Goal: Task Accomplishment & Management: Manage account settings

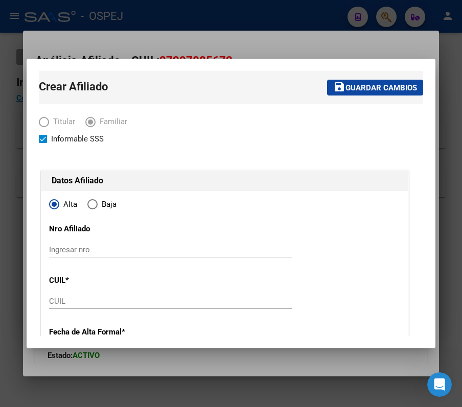
click at [408, 15] on div at bounding box center [231, 203] width 462 height 407
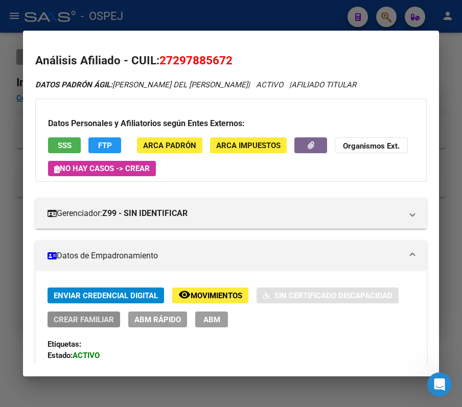
click at [99, 324] on span "Crear Familiar" at bounding box center [84, 319] width 60 height 9
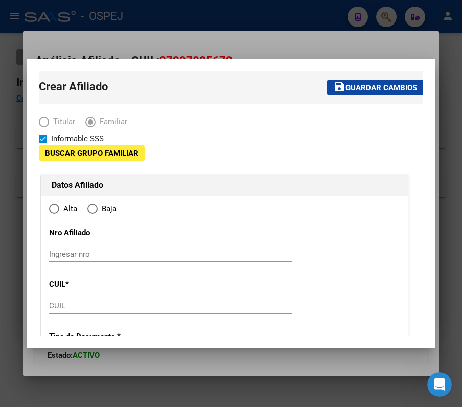
type input "30-55521741-9"
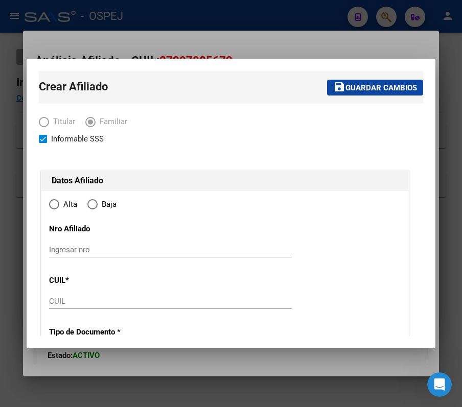
type input "ARROYITO"
type input "2434"
type input "OSVALDO NAVARRO"
type input "925"
radio input "true"
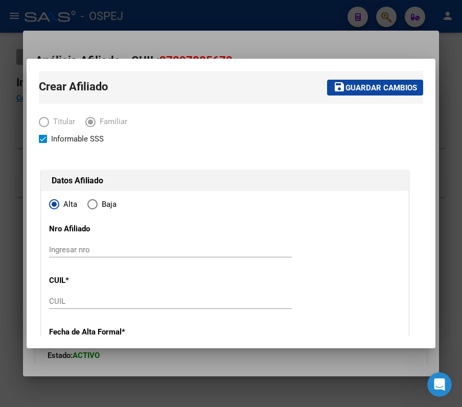
type input "30-55521741-9"
click at [342, 55] on div at bounding box center [231, 203] width 462 height 407
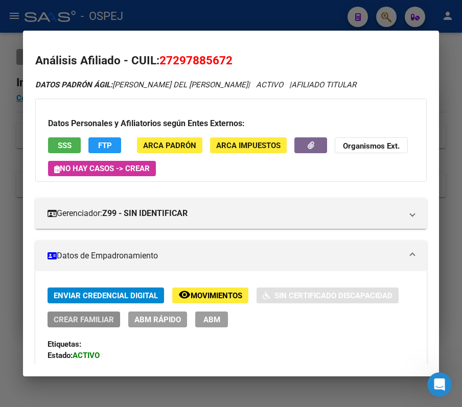
click at [81, 312] on button "Crear Familiar" at bounding box center [84, 320] width 73 height 16
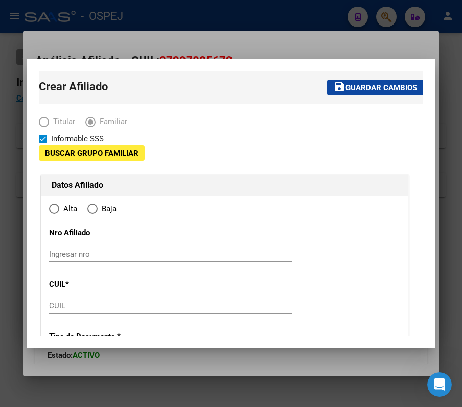
type input "30-55521741-9"
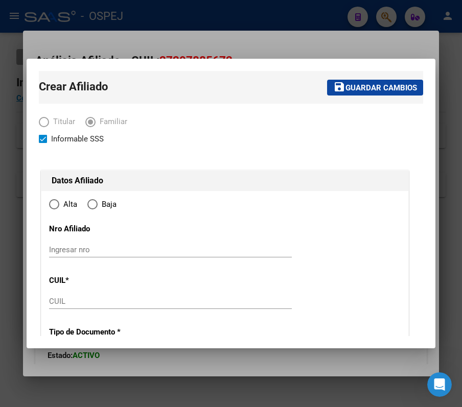
type input "ARROYITO"
type input "2434"
type input "OSVALDO NAVARRO"
type input "925"
radio input "true"
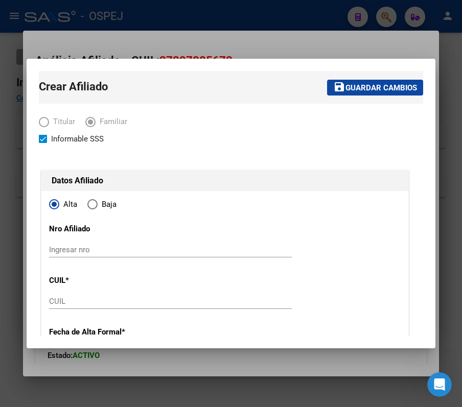
type input "30-55521741-9"
click at [263, 303] on input "CUIL" at bounding box center [170, 301] width 243 height 9
paste input "20-53099093-2"
type input "20-53099093-2"
type input "53099093"
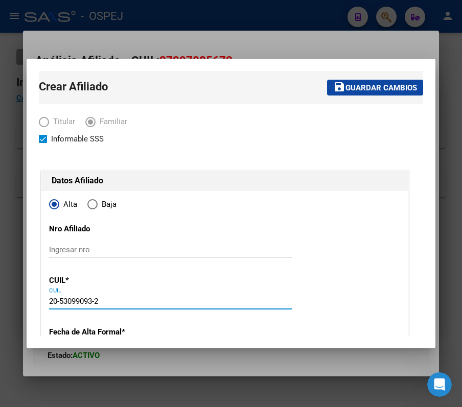
type input "SACHETTO CANDELA"
type input "2013-03-18"
type input "ARROYITO"
type input "GRAL M BELGRANO"
type input "2045"
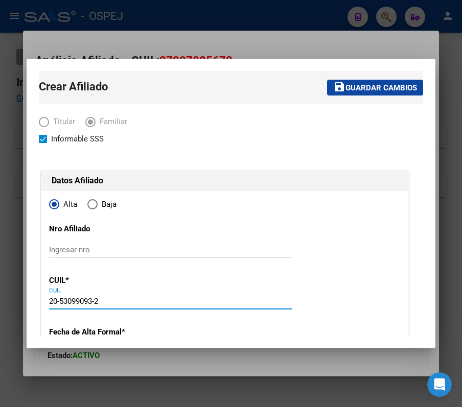
type input "20-53099093-2"
click at [92, 251] on input "Ingresar nro" at bounding box center [170, 249] width 243 height 9
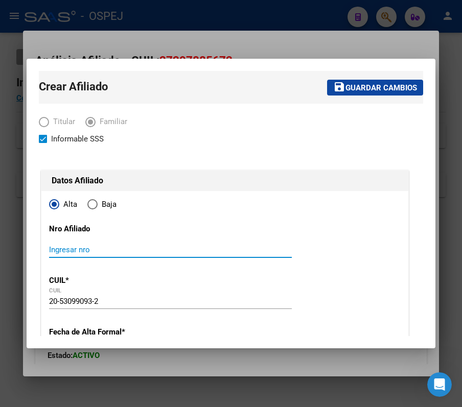
paste input "20530990932"
type input "20530990932"
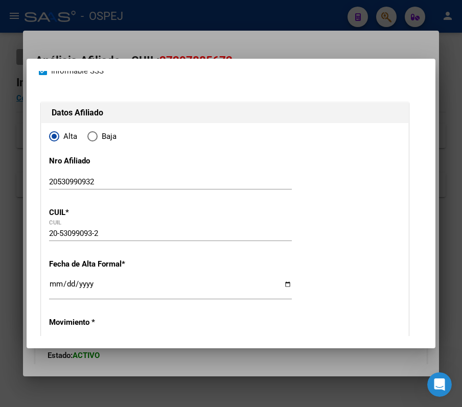
click at [56, 287] on input "Ingresar fecha" at bounding box center [170, 288] width 243 height 16
type input "2025-09-01"
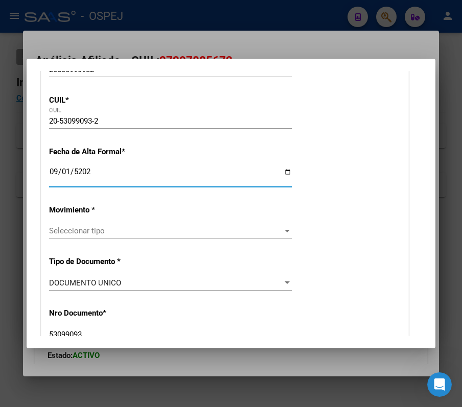
scroll to position [204, 0]
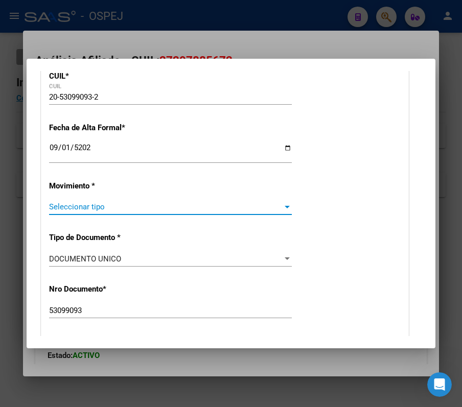
click at [262, 202] on span "Seleccionar tipo" at bounding box center [166, 206] width 234 height 9
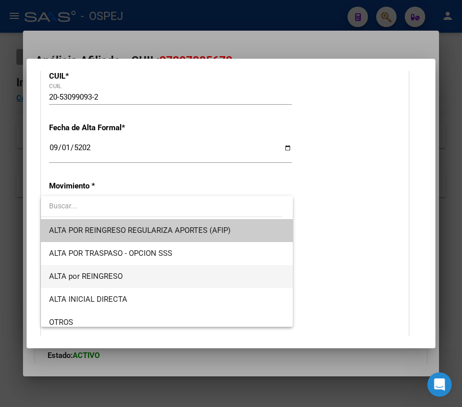
scroll to position [68, 0]
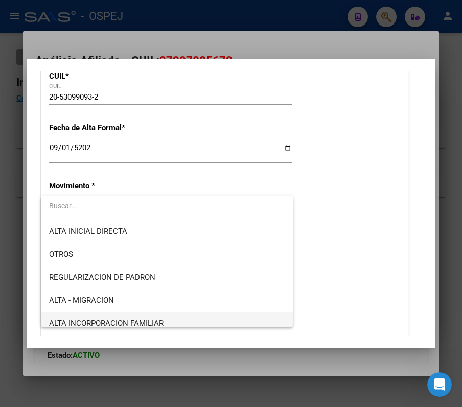
click at [203, 313] on span "ALTA INCORPORACION FAMILIAR" at bounding box center [166, 323] width 235 height 23
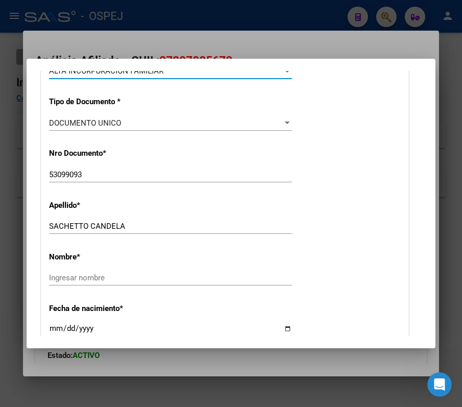
scroll to position [409, 0]
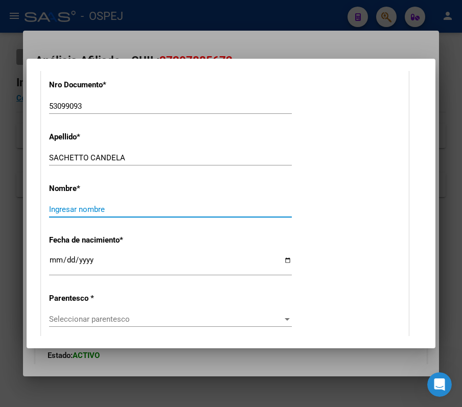
click at [117, 211] on input "Ingresar nombre" at bounding box center [170, 209] width 243 height 9
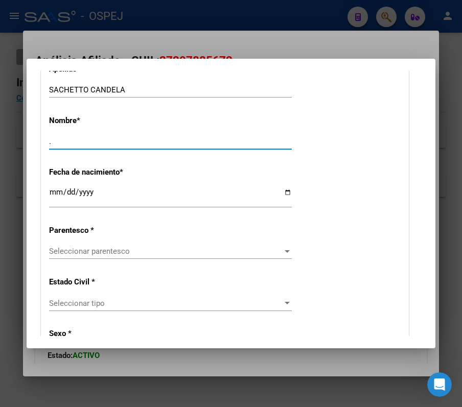
type input "."
click at [107, 245] on div "Seleccionar parentesco Seleccionar parentesco" at bounding box center [170, 251] width 243 height 15
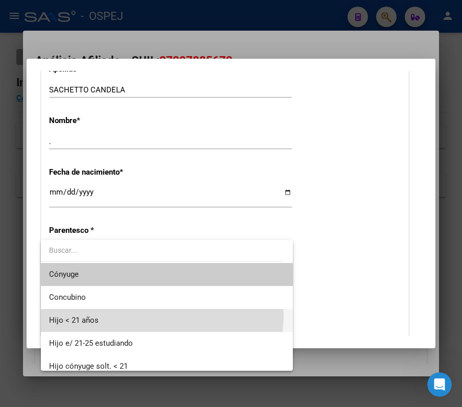
click at [137, 314] on span "Hijo < 21 años" at bounding box center [166, 320] width 235 height 23
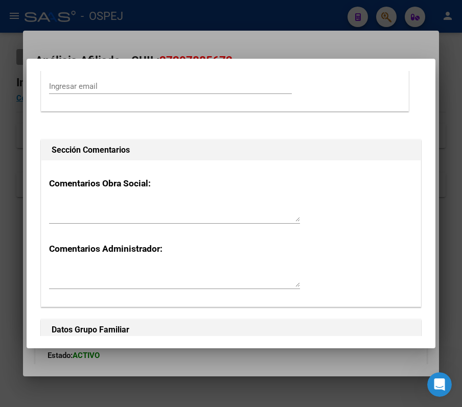
scroll to position [0, 0]
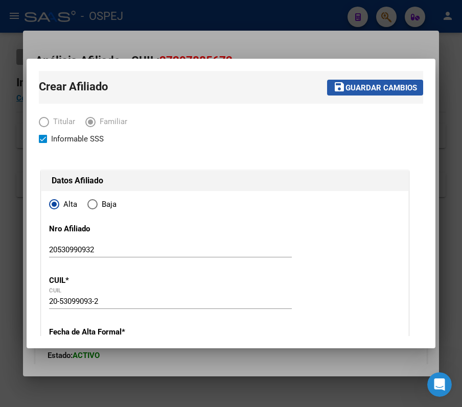
click at [389, 86] on span "Guardar cambios" at bounding box center [382, 87] width 72 height 9
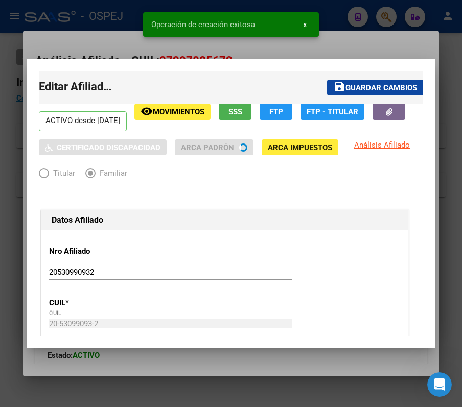
click at [363, 21] on div at bounding box center [231, 203] width 462 height 407
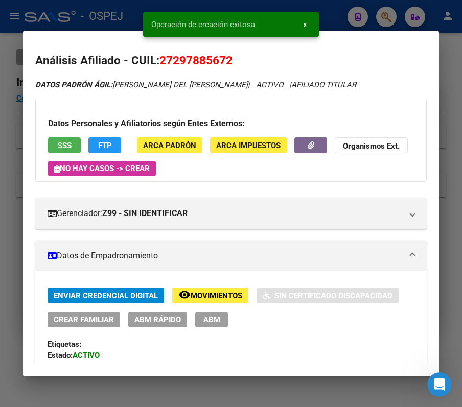
click at [363, 21] on div at bounding box center [231, 203] width 462 height 407
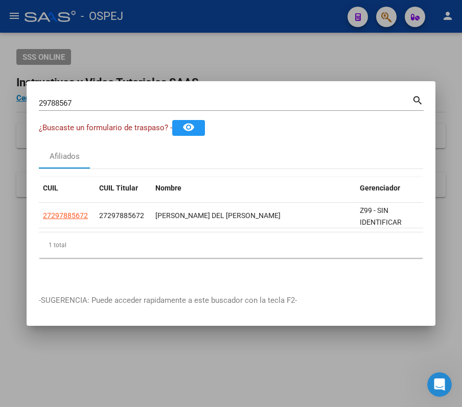
click at [219, 99] on input "29788567" at bounding box center [225, 103] width 373 height 9
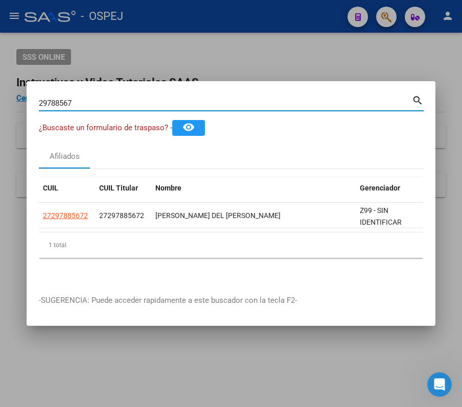
click at [219, 99] on input "29788567" at bounding box center [225, 103] width 373 height 9
paste input "35386993"
type input "35386993"
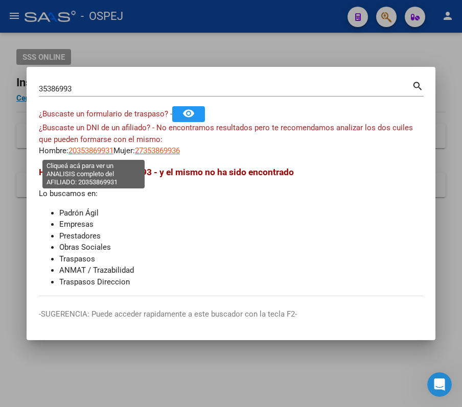
click at [99, 151] on span "20353869931" at bounding box center [90, 150] width 45 height 9
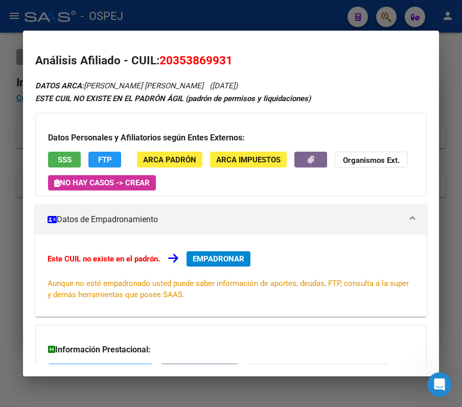
click at [133, 29] on div at bounding box center [231, 203] width 462 height 407
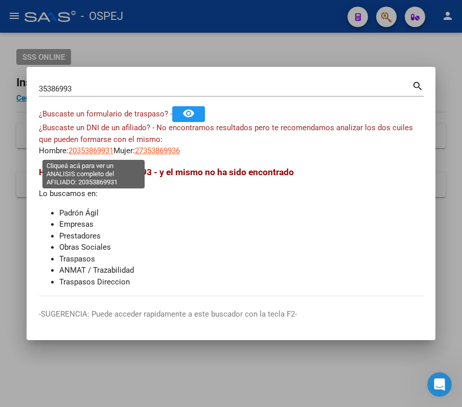
click at [87, 151] on span "20353869931" at bounding box center [90, 150] width 45 height 9
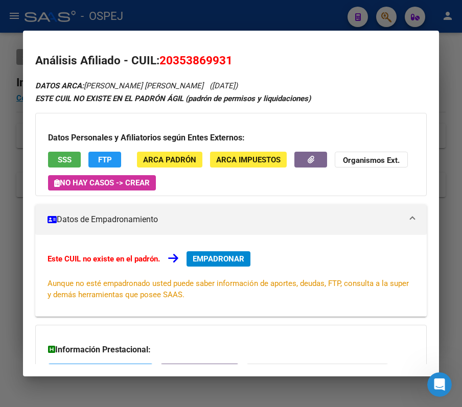
click at [171, 3] on div at bounding box center [231, 203] width 462 height 407
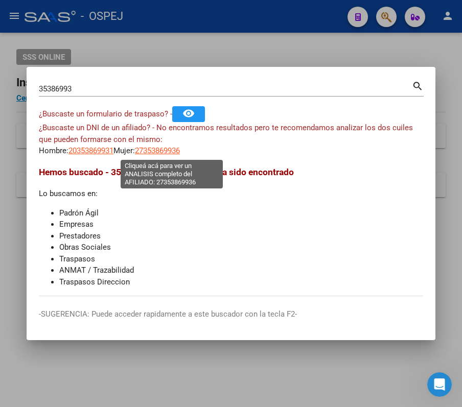
click at [162, 154] on span "27353869936" at bounding box center [157, 150] width 45 height 9
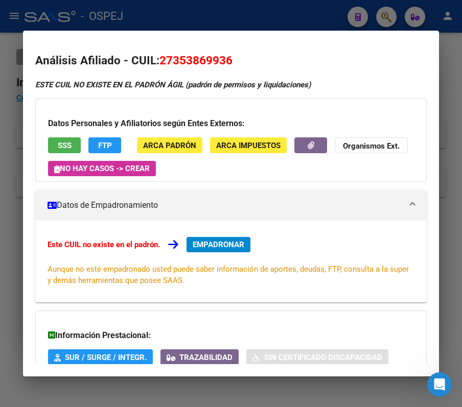
click at [186, 20] on div at bounding box center [231, 203] width 462 height 407
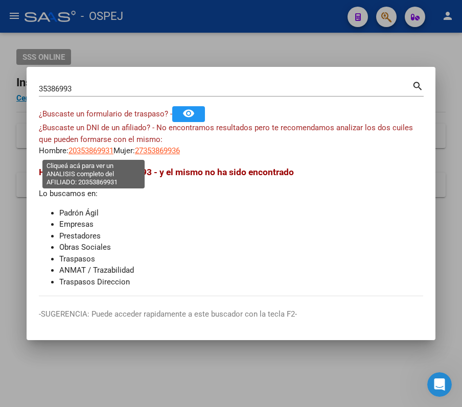
click at [97, 151] on span "20353869931" at bounding box center [90, 150] width 45 height 9
type textarea "20353869931"
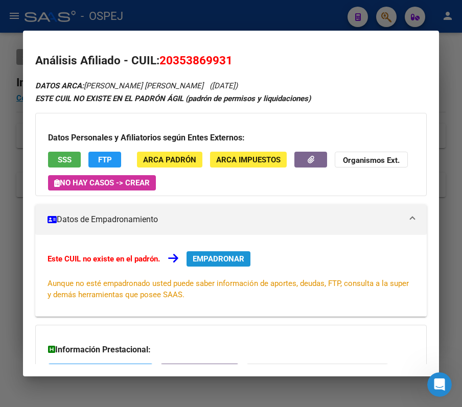
click at [203, 264] on span "EMPADRONAR" at bounding box center [219, 259] width 52 height 9
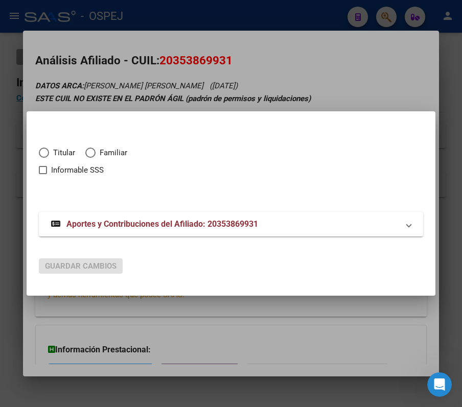
click at [48, 146] on div "Titular Familiar Informable SSS" at bounding box center [231, 167] width 384 height 65
click at [53, 151] on span "Titular" at bounding box center [62, 153] width 26 height 12
click at [49, 151] on input "Titular" at bounding box center [44, 153] width 10 height 10
radio input "true"
checkbox input "true"
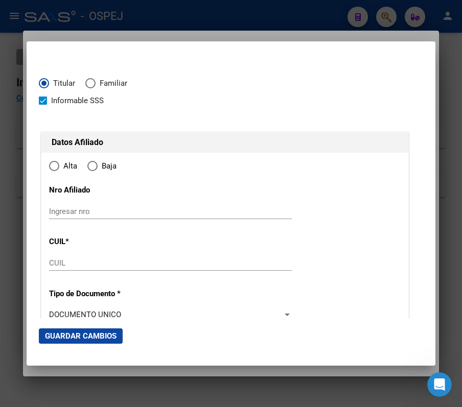
type input "20-35386993-1"
type input "35386993"
type input "DELFINO"
type input "LUCAS IVAN"
type input "1991-12-20"
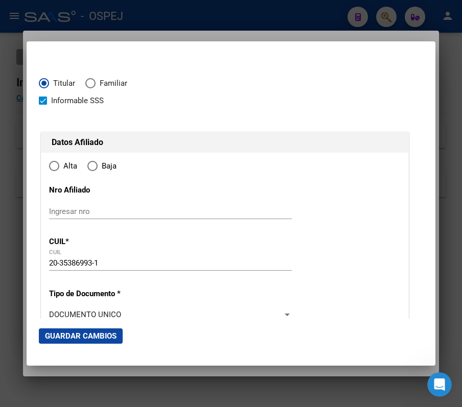
type input "SANTA ROSA"
type input "6300"
type input "ALBERDI"
type input "460"
radio input "true"
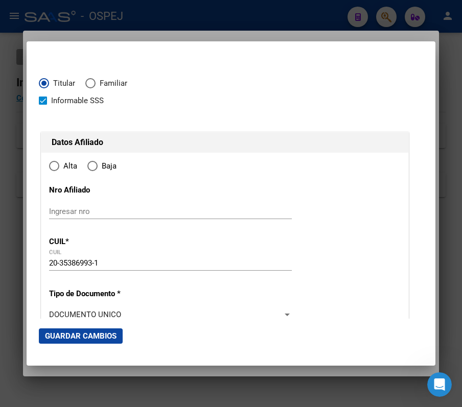
type input "SANTA ROSA"
drag, startPoint x: 100, startPoint y: 267, endPoint x: 38, endPoint y: 261, distance: 62.7
click at [38, 261] on mat-dialog-content "Titular Familiar Informable SSS Datos Afiliado Alta Baja Nro Afiliado Ingresar …" at bounding box center [231, 186] width 409 height 265
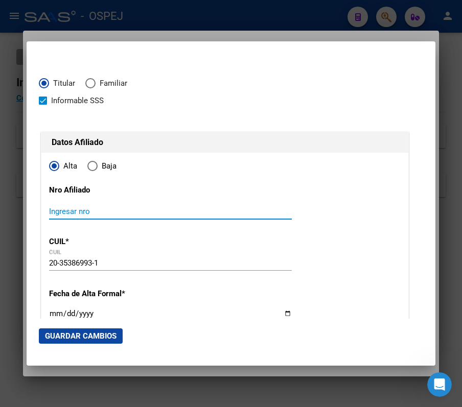
click at [116, 213] on input "Ingresar nro" at bounding box center [170, 211] width 243 height 9
paste input "20-35386993-1"
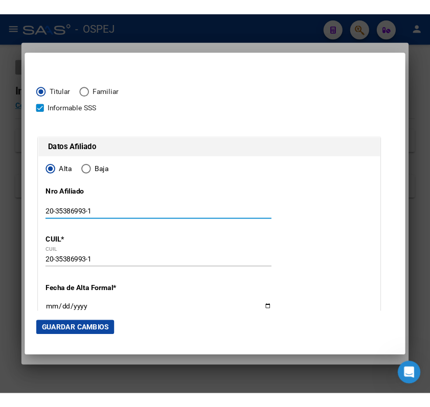
scroll to position [136, 0]
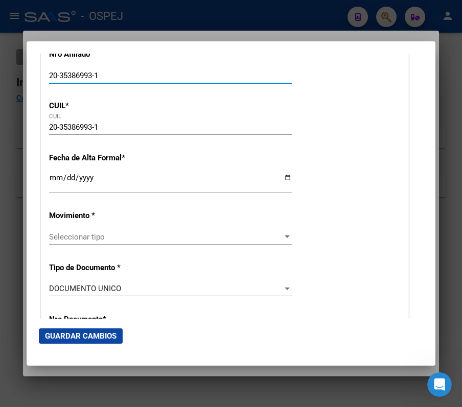
click at [108, 73] on input "20-35386993-1" at bounding box center [170, 75] width 243 height 9
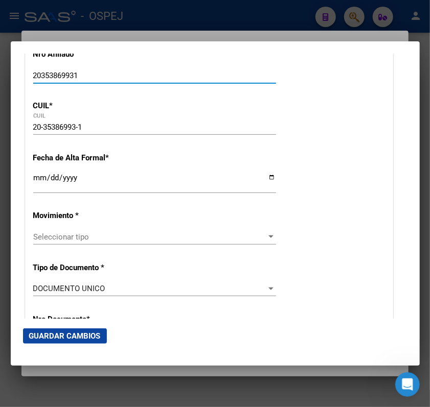
type input "20353869931"
click at [266, 24] on div at bounding box center [215, 203] width 430 height 407
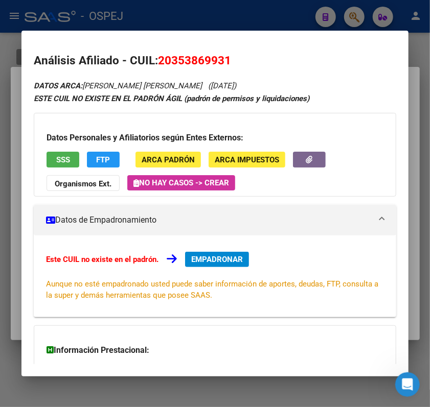
click at [317, 27] on div at bounding box center [215, 203] width 430 height 407
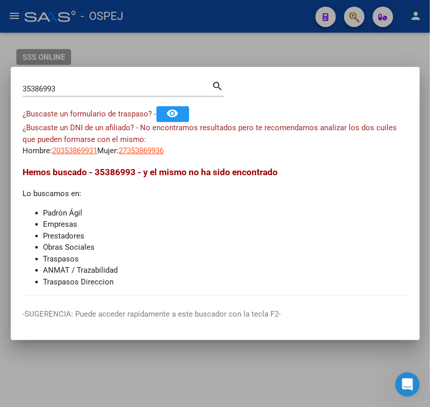
click at [202, 79] on div "35386993 Buscar (apellido, dni, cuil, nro traspaso, cuit, obra social) search" at bounding box center [123, 87] width 201 height 17
click at [195, 86] on input "35386993" at bounding box center [117, 88] width 189 height 9
paste input "20353869931"
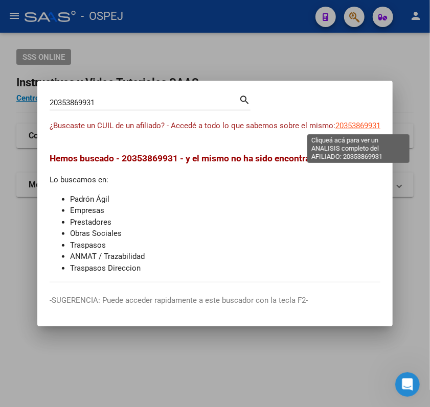
click at [363, 123] on span "20353869931" at bounding box center [357, 125] width 45 height 9
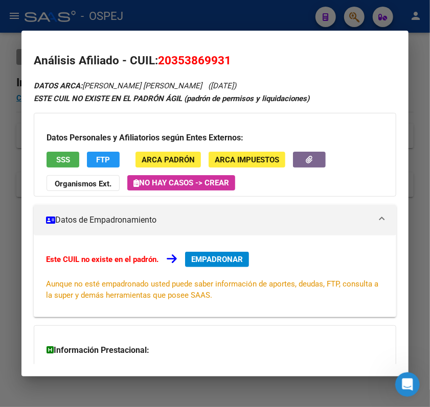
click at [198, 64] on span "20353869931" at bounding box center [194, 60] width 73 height 13
click at [44, 163] on div "Datos Personales y Afiliatorios según Entes Externos: SSS FTP ARCA Padrón ARCA …" at bounding box center [215, 155] width 362 height 84
click at [57, 164] on span "SSS" at bounding box center [63, 159] width 14 height 9
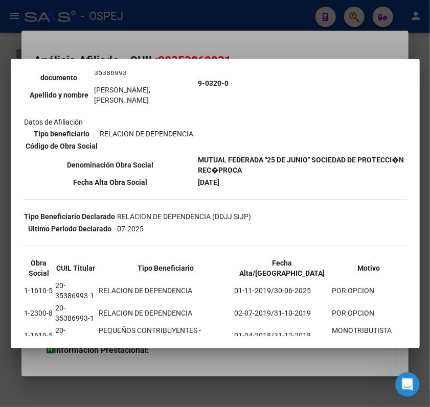
scroll to position [154, 0]
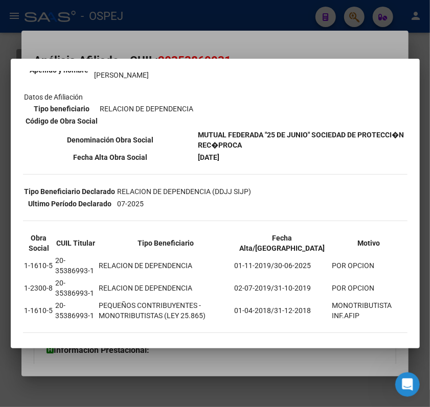
drag, startPoint x: 22, startPoint y: 82, endPoint x: 363, endPoint y: 311, distance: 410.2
click at [363, 311] on div "--INACTIVO en Obra Social-- --Se encuentra activo en el RNOS 903200-- DATOS DE …" at bounding box center [215, 135] width 384 height 418
click at [165, 241] on th "Tipo Beneficiario" at bounding box center [165, 243] width 134 height 21
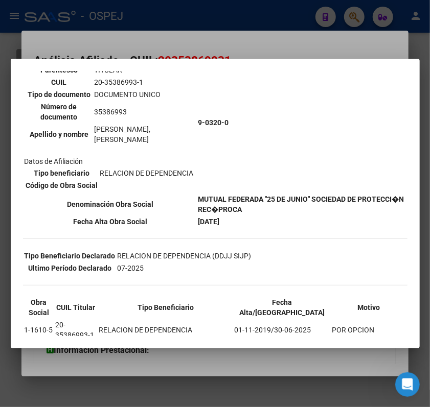
scroll to position [0, 0]
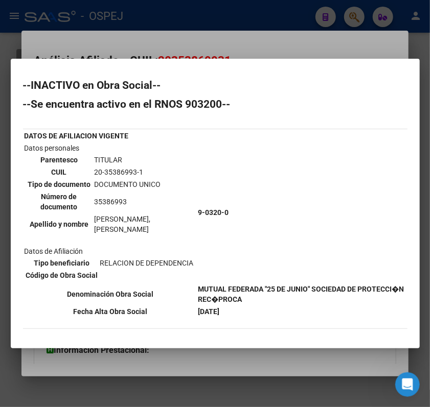
drag, startPoint x: 374, startPoint y: 309, endPoint x: 22, endPoint y: 76, distance: 422.1
click at [22, 76] on mat-dialog-content "--INACTIVO en Obra Social-- --Se encuentra activo en el RNOS 903200-- DATOS DE …" at bounding box center [215, 203] width 409 height 265
copy div "--INACTIVO en Obra Social-- --Se encuentra activo en el RNOS 903200-- DATOS DE …"
click at [315, 4] on div at bounding box center [215, 203] width 430 height 407
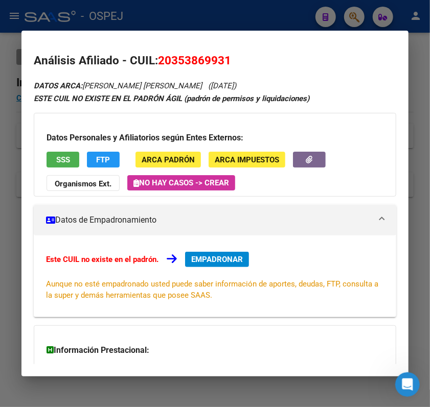
click at [326, 31] on mat-dialog-container "Análisis Afiliado - CUIL: 20353869931 DATOS ARCA: DELFINO LUCAS IVAN (20/12/199…" at bounding box center [214, 204] width 387 height 346
click at [220, 12] on div at bounding box center [215, 203] width 430 height 407
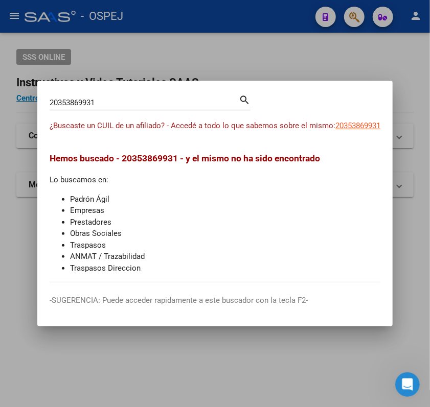
click at [209, 97] on div "20353869931 Buscar (apellido, dni, cuil, nro traspaso, cuit, obra social)" at bounding box center [144, 102] width 189 height 15
click at [176, 105] on input "20353869931" at bounding box center [144, 102] width 189 height 9
paste input "404859405"
type input "20404859405"
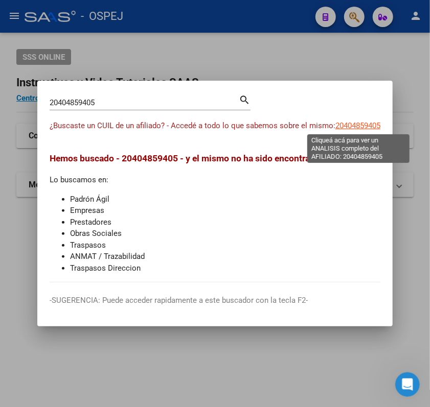
click at [340, 129] on span "20404859405" at bounding box center [357, 125] width 45 height 9
type textarea "20404859405"
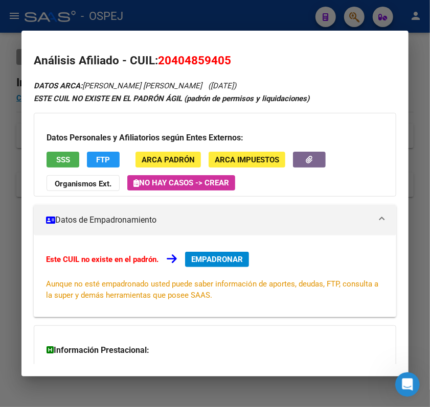
click at [80, 191] on button "Organismos Ext." at bounding box center [83, 183] width 73 height 16
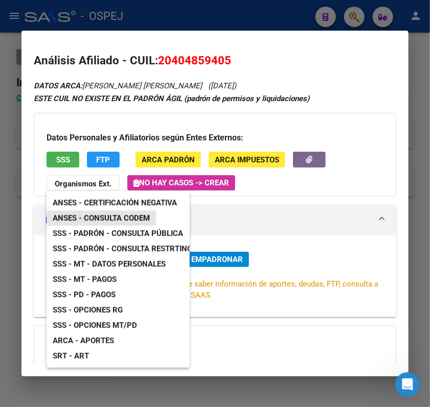
click at [127, 221] on span "ANSES - Consulta CODEM" at bounding box center [101, 218] width 97 height 9
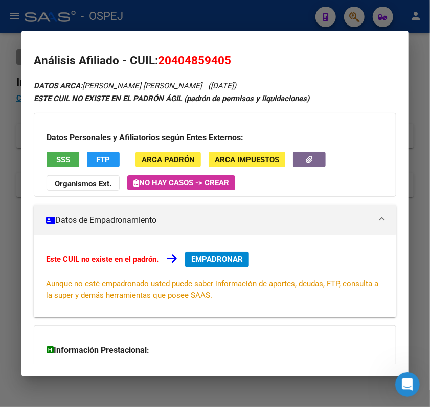
click at [67, 157] on span "SSS" at bounding box center [63, 159] width 14 height 9
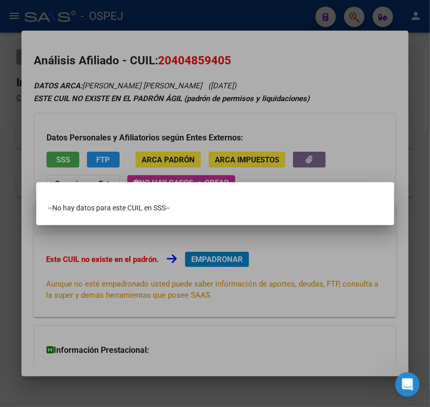
click at [89, 97] on div at bounding box center [215, 203] width 430 height 407
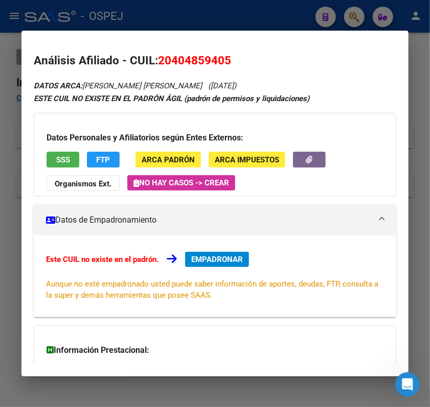
click at [213, 15] on div at bounding box center [215, 203] width 430 height 407
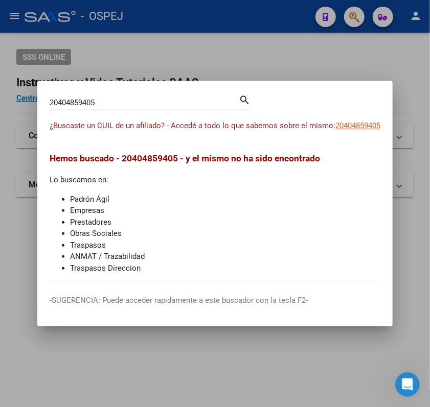
click at [156, 93] on div "20404859405 Buscar (apellido, dni, cuil, nro traspaso, cuit, obra social) search" at bounding box center [150, 101] width 201 height 17
click at [180, 112] on div "20404859405 Buscar (apellido, dni, cuil, nro traspaso, cuit, obra social) search" at bounding box center [150, 106] width 201 height 27
click at [178, 108] on div "20404859405 Buscar (apellido, dni, cuil, nro traspaso, cuit, obra social)" at bounding box center [144, 102] width 189 height 15
drag, startPoint x: 178, startPoint y: 108, endPoint x: 166, endPoint y: 99, distance: 16.0
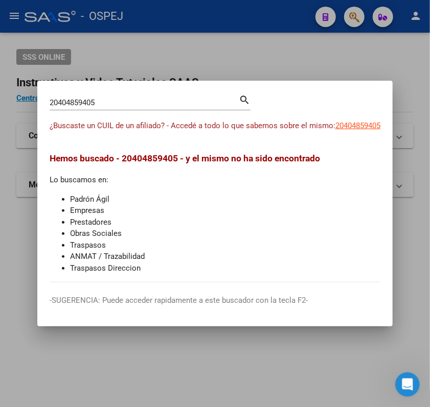
click at [166, 99] on div "20404859405 Buscar (apellido, dni, cuil, nro traspaso, cuit, obra social)" at bounding box center [144, 102] width 189 height 15
click at [166, 99] on input "20404859405" at bounding box center [144, 102] width 189 height 9
paste input "40485940"
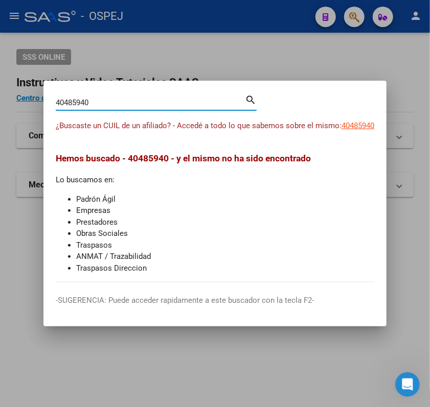
type input "40485940"
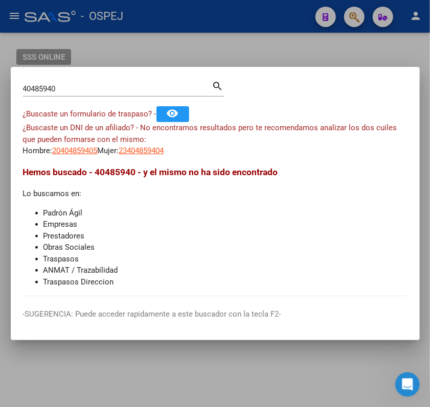
click at [81, 139] on span "¿Buscaste un DNI de un afiliado? - No encontramos resultados pero te recomendam…" at bounding box center [210, 133] width 374 height 21
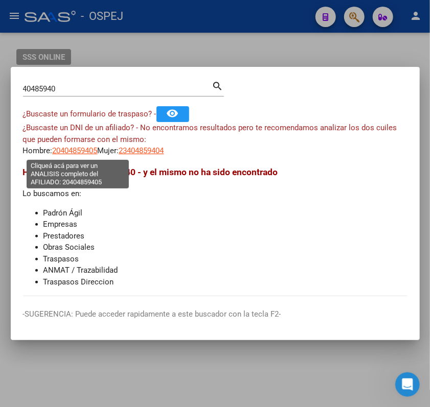
click at [86, 146] on span "20404859405" at bounding box center [75, 150] width 45 height 9
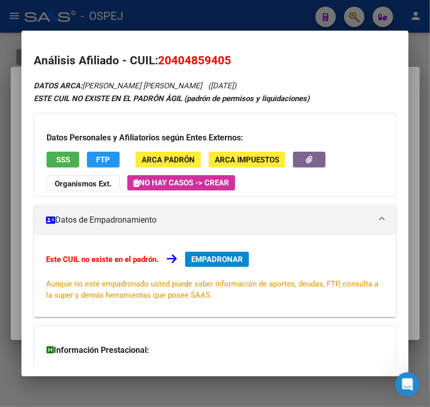
click at [142, 12] on div at bounding box center [215, 203] width 430 height 407
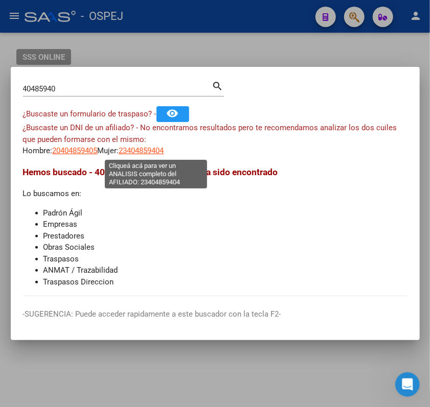
click at [135, 155] on span "23404859404" at bounding box center [141, 150] width 45 height 9
type textarea "23404859404"
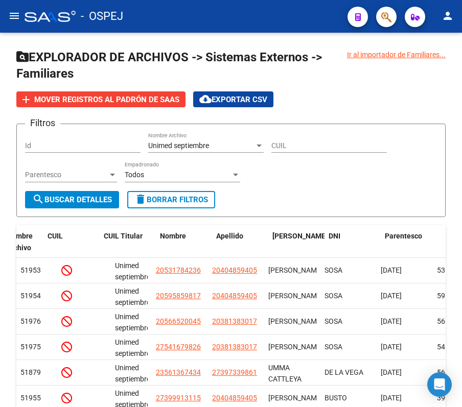
scroll to position [0, 108]
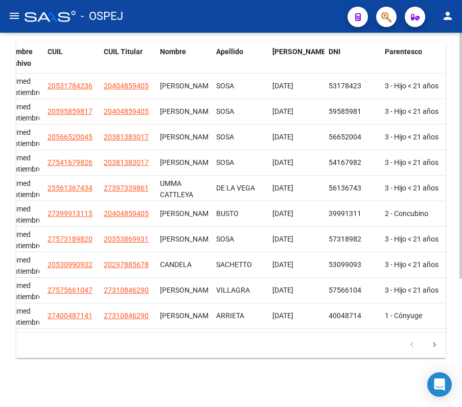
click at [210, 335] on div "179.769.313.486.231.570.000.000.000.000.000.000.000.000.000.000.000.000.000.000…" at bounding box center [230, 346] width 429 height 26
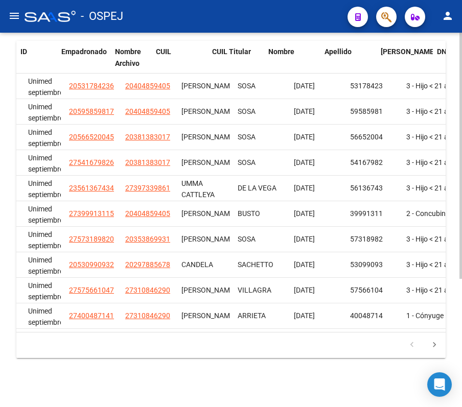
scroll to position [0, 0]
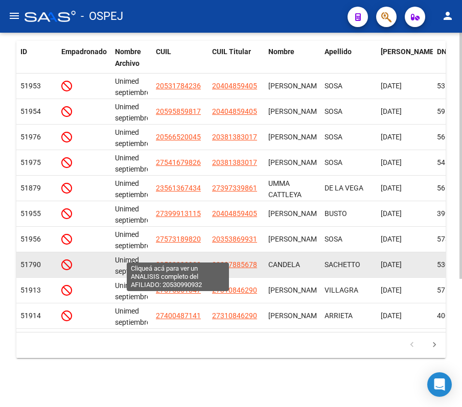
click at [174, 261] on span "20530990932" at bounding box center [178, 265] width 45 height 8
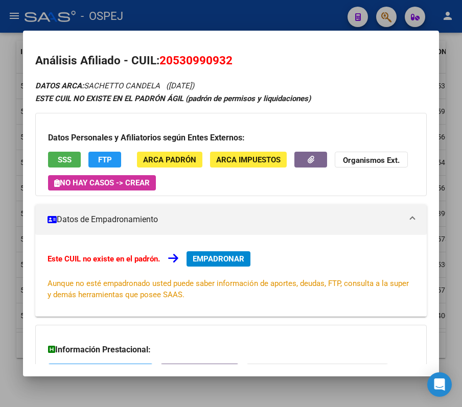
click at [286, 5] on div at bounding box center [231, 203] width 462 height 407
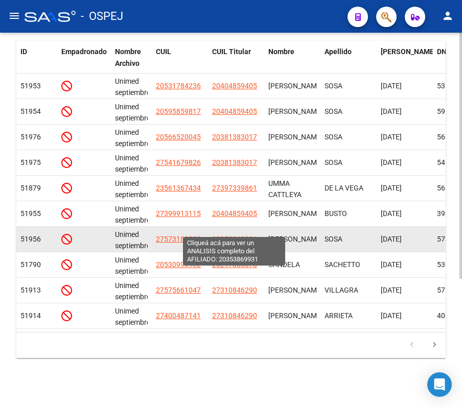
click at [221, 235] on span "20353869931" at bounding box center [234, 239] width 45 height 8
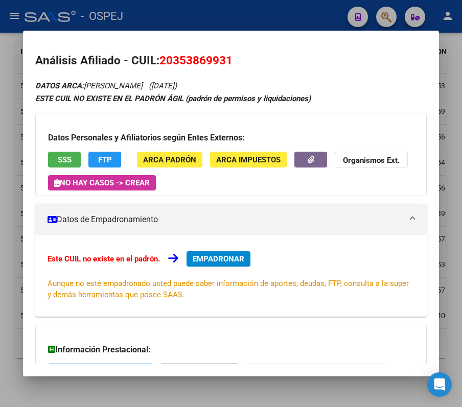
drag, startPoint x: 172, startPoint y: 61, endPoint x: 225, endPoint y: 54, distance: 53.2
click at [225, 54] on span "20353869931" at bounding box center [195, 60] width 73 height 13
copy span "35386993"
click at [215, 23] on div at bounding box center [231, 203] width 462 height 407
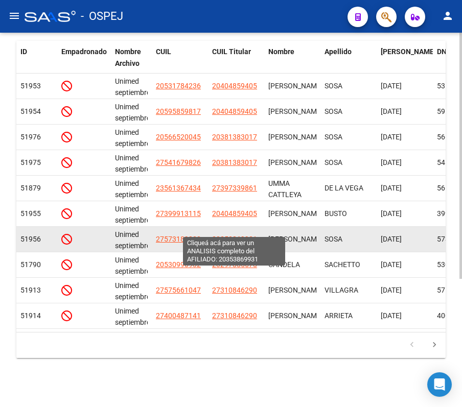
click at [227, 235] on span "20353869931" at bounding box center [234, 239] width 45 height 8
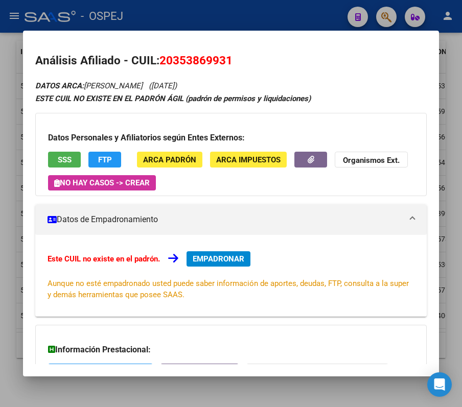
click at [223, 19] on div at bounding box center [231, 203] width 462 height 407
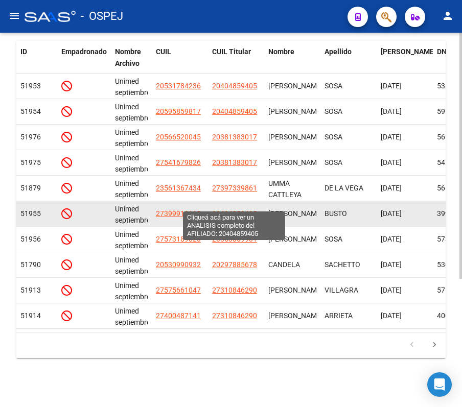
click at [213, 210] on span "20404859405" at bounding box center [234, 214] width 45 height 8
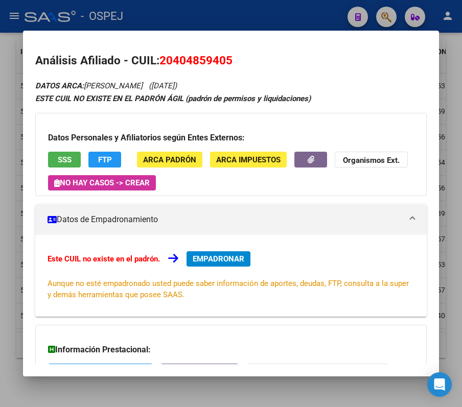
click at [152, 3] on div at bounding box center [231, 203] width 462 height 407
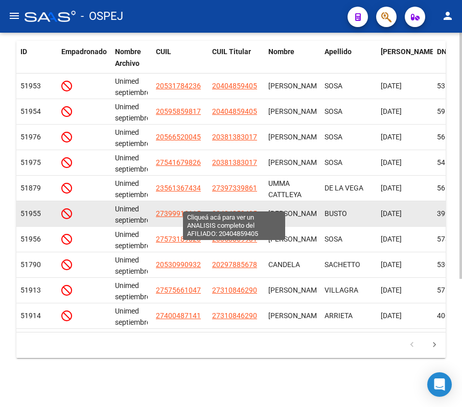
click at [235, 210] on span "20404859405" at bounding box center [234, 214] width 45 height 8
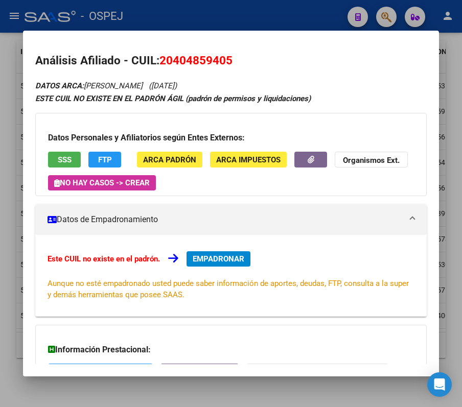
drag, startPoint x: 174, startPoint y: 61, endPoint x: 224, endPoint y: 58, distance: 49.7
click at [224, 58] on span "20404859405" at bounding box center [195, 60] width 73 height 13
copy span "40485940"
click at [182, 62] on span "20404859405" at bounding box center [195, 60] width 73 height 13
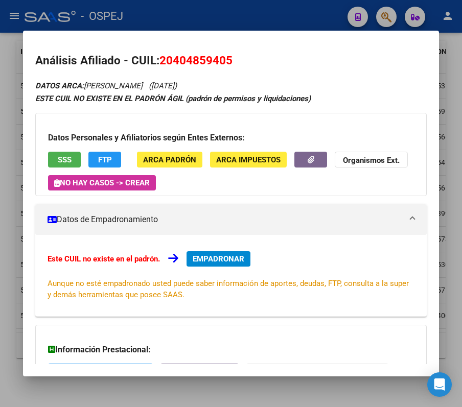
click at [101, 21] on div at bounding box center [231, 203] width 462 height 407
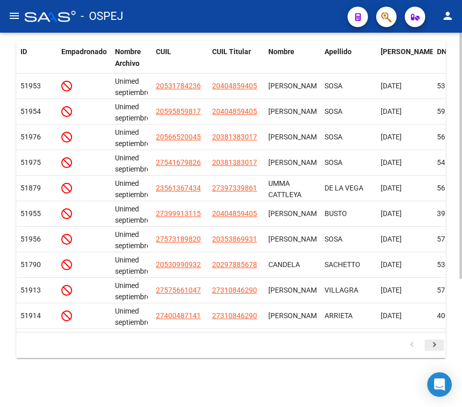
click at [434, 341] on icon "go to next page" at bounding box center [434, 346] width 13 height 12
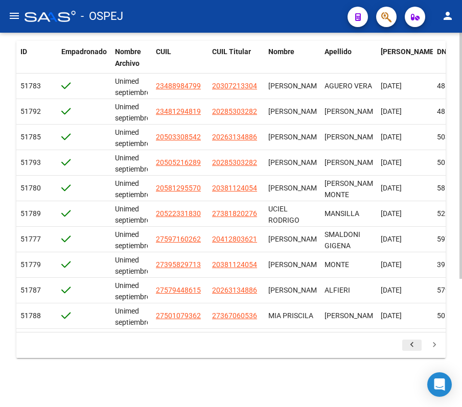
click at [409, 346] on icon "go to previous page" at bounding box center [411, 346] width 13 height 12
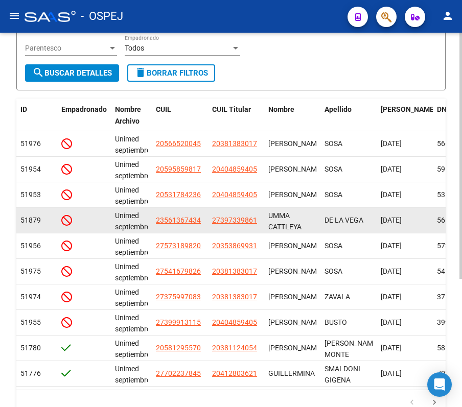
scroll to position [195, 0]
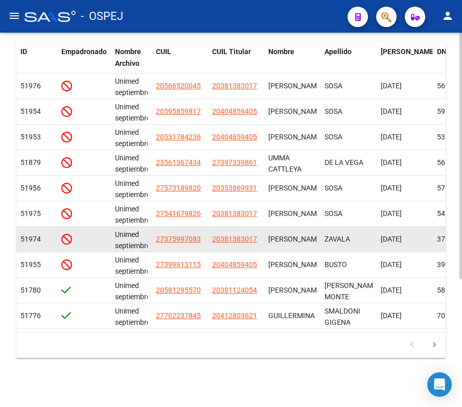
click at [232, 227] on datatable-body-cell "20381383017" at bounding box center [236, 239] width 56 height 25
click at [238, 234] on app-link-go-to "20381383017" at bounding box center [234, 240] width 45 height 12
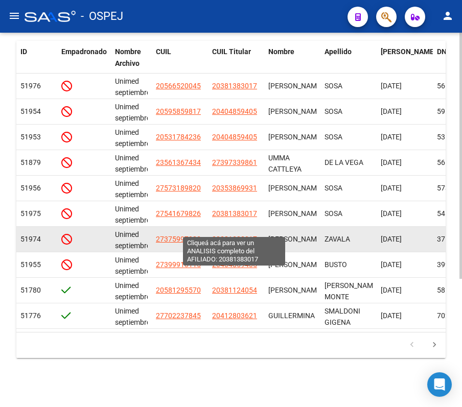
click at [240, 235] on span "20381383017" at bounding box center [234, 239] width 45 height 8
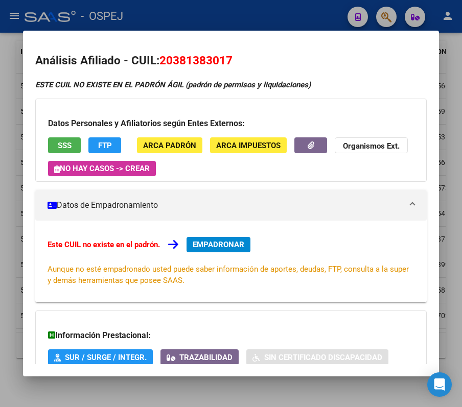
drag, startPoint x: 172, startPoint y: 60, endPoint x: 224, endPoint y: 57, distance: 52.2
click at [224, 57] on span "20381383017" at bounding box center [195, 60] width 73 height 13
copy span "38138301"
click at [212, 11] on div at bounding box center [231, 203] width 462 height 407
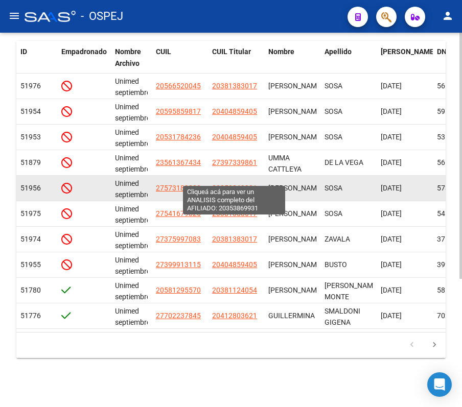
click at [228, 184] on span "20353869931" at bounding box center [234, 188] width 45 height 8
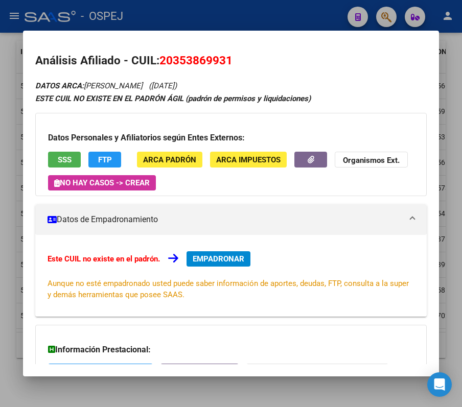
click at [105, 25] on div at bounding box center [231, 203] width 462 height 407
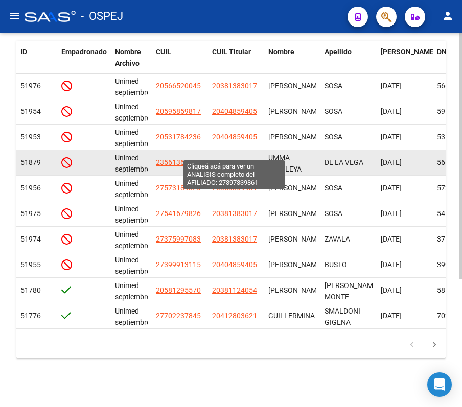
click at [221, 158] on span "27397339861" at bounding box center [234, 162] width 45 height 8
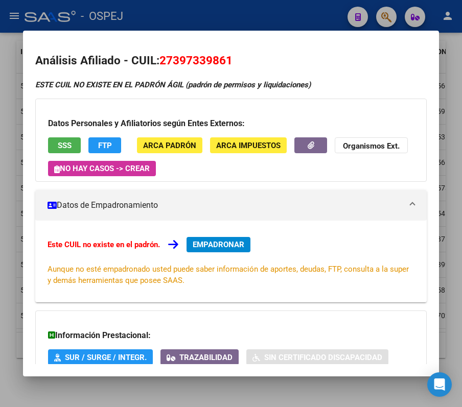
drag, startPoint x: 172, startPoint y: 64, endPoint x: 225, endPoint y: 68, distance: 53.3
click at [225, 68] on h2 "Análisis Afiliado - CUIL: 27397339861" at bounding box center [231, 60] width 392 height 17
copy span "39733986"
click at [194, 56] on span "27397339861" at bounding box center [195, 60] width 73 height 13
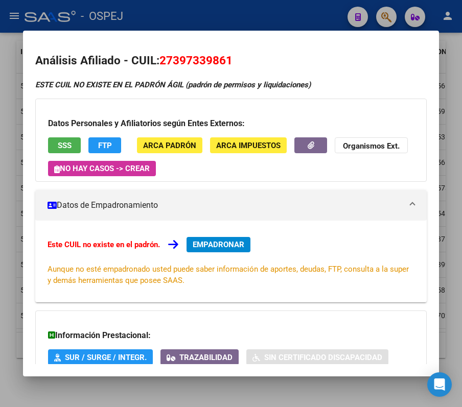
click at [194, 56] on span "27397339861" at bounding box center [195, 60] width 73 height 13
click at [201, 60] on span "27397339861" at bounding box center [195, 60] width 73 height 13
drag, startPoint x: 224, startPoint y: 64, endPoint x: 176, endPoint y: 51, distance: 49.8
click at [176, 51] on mat-dialog-content "Análisis Afiliado - CUIL: 27397339861 ESTE CUIL NO EXISTE EN EL PADRÓN ÁGIL (pa…" at bounding box center [231, 203] width 416 height 321
copy span "39733986"
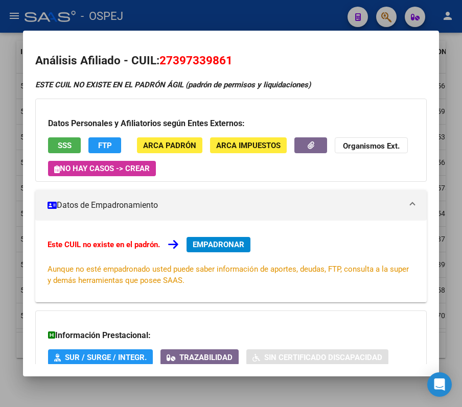
click at [136, 13] on div at bounding box center [231, 203] width 462 height 407
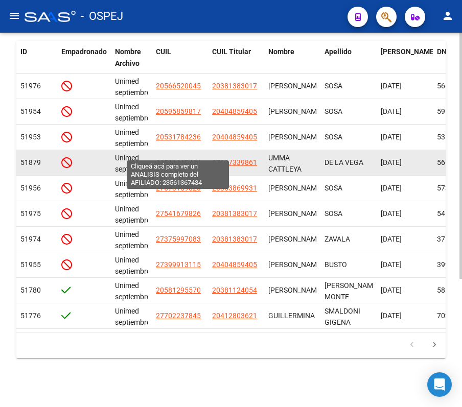
click at [182, 158] on span "23561367434" at bounding box center [178, 162] width 45 height 8
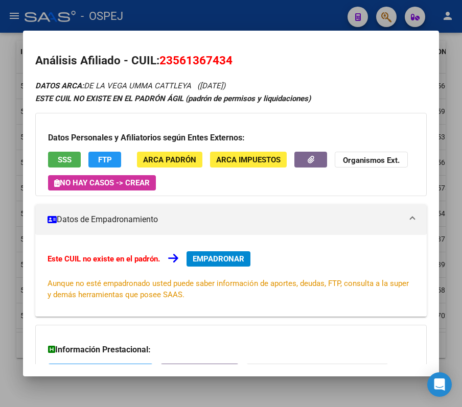
click at [180, 19] on div at bounding box center [231, 203] width 462 height 407
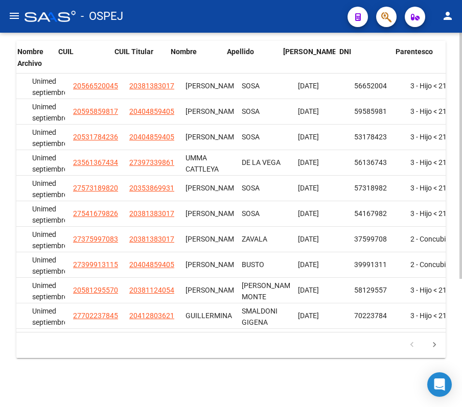
scroll to position [0, 80]
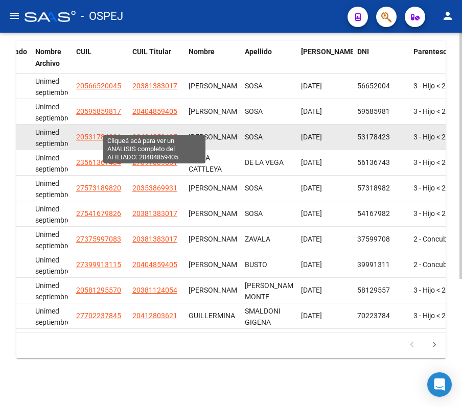
click at [145, 133] on span "20404859405" at bounding box center [154, 137] width 45 height 8
type textarea "20404859405"
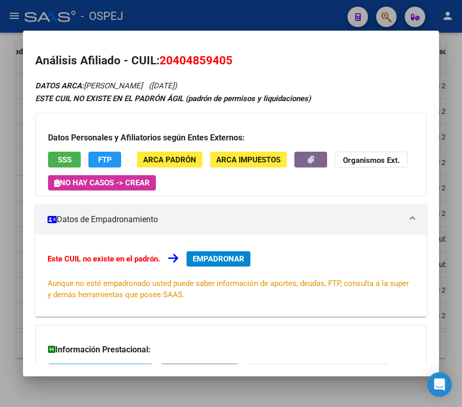
drag, startPoint x: 225, startPoint y: 60, endPoint x: 174, endPoint y: 62, distance: 50.6
click at [174, 62] on span "20404859405" at bounding box center [195, 60] width 73 height 13
copy span "40485940"
click at [130, 16] on div at bounding box center [231, 203] width 462 height 407
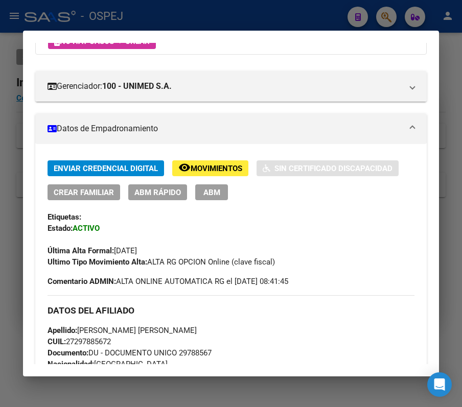
scroll to position [136, 0]
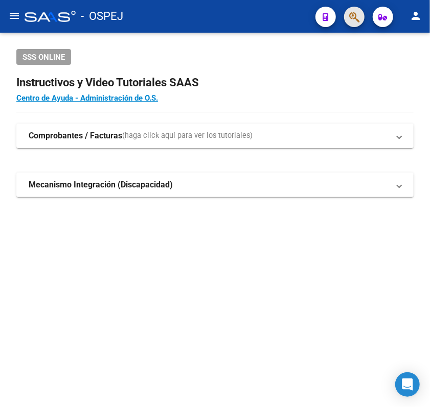
click at [351, 8] on span "button" at bounding box center [354, 17] width 10 height 21
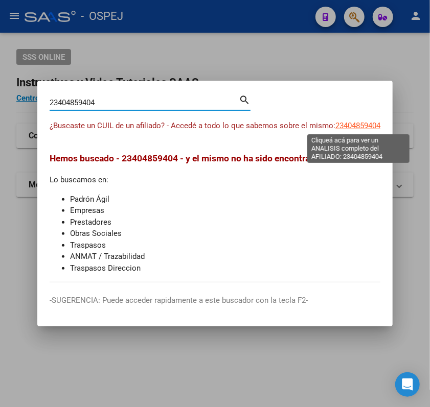
click at [350, 123] on span "23404859404" at bounding box center [357, 125] width 45 height 9
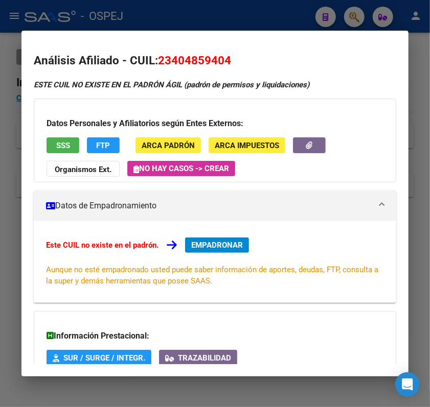
click at [164, 18] on div at bounding box center [215, 203] width 430 height 407
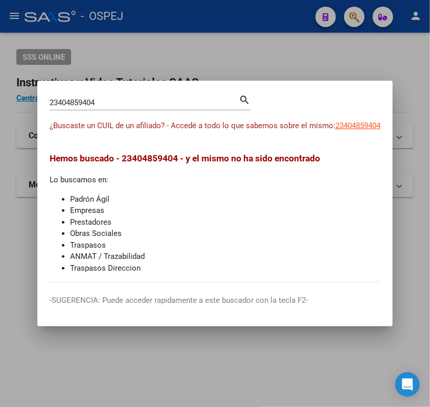
click at [184, 92] on mat-dialog-container "23404859404 Buscar (apellido, dni, cuil, nro traspaso, cuit, obra social) searc…" at bounding box center [214, 204] width 355 height 246
click at [186, 97] on div "23404859404 Buscar (apellido, dni, cuil, nro traspaso, cuit, obra social)" at bounding box center [144, 102] width 189 height 15
click at [187, 105] on input "23404859404" at bounding box center [144, 102] width 189 height 9
paste input "0404859405"
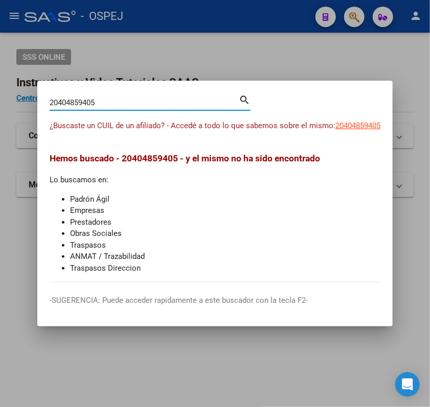
type input "20404859405"
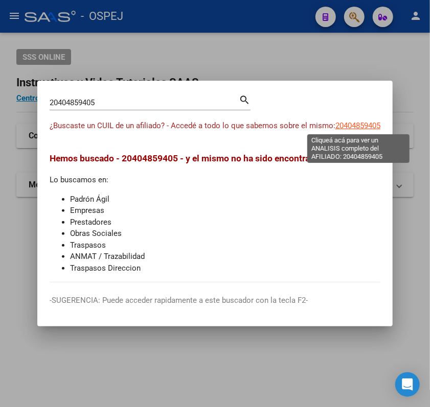
drag, startPoint x: 346, startPoint y: 138, endPoint x: 356, endPoint y: 121, distance: 20.2
click at [356, 121] on div "¿Buscaste un CUIL de un afiliado? - Accedé a todo lo que sabemos sobre el mismo…" at bounding box center [215, 131] width 331 height 23
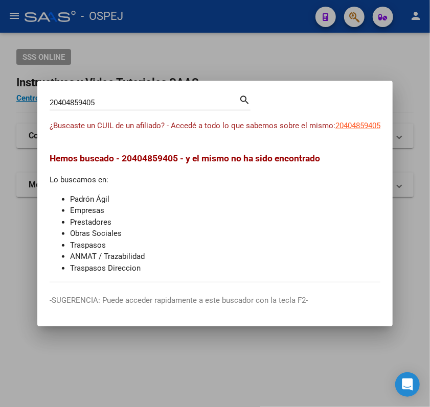
click at [356, 121] on span "20404859405" at bounding box center [357, 125] width 45 height 9
copy span "859405"
type textarea "20404859405"
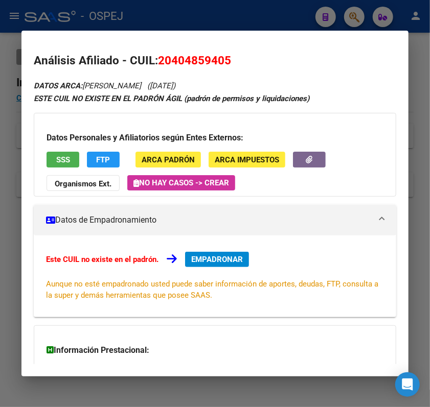
drag, startPoint x: 225, startPoint y: 270, endPoint x: 217, endPoint y: 264, distance: 10.2
click at [217, 264] on div "Este CUIL no existe en el padrón. EMPADRONAR Aunque no esté empadronado usted p…" at bounding box center [215, 276] width 338 height 49
click at [217, 264] on span "EMPADRONAR" at bounding box center [217, 259] width 52 height 9
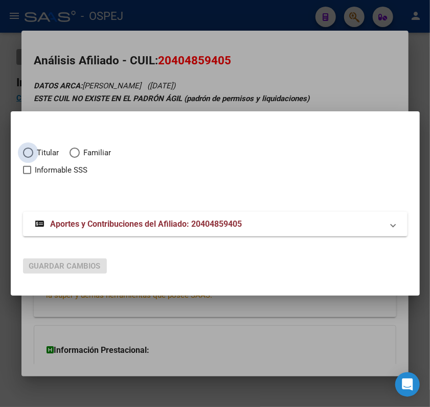
click at [48, 152] on span "Titular" at bounding box center [46, 153] width 26 height 12
click at [33, 152] on input "Titular" at bounding box center [28, 153] width 10 height 10
radio input "true"
checkbox input "true"
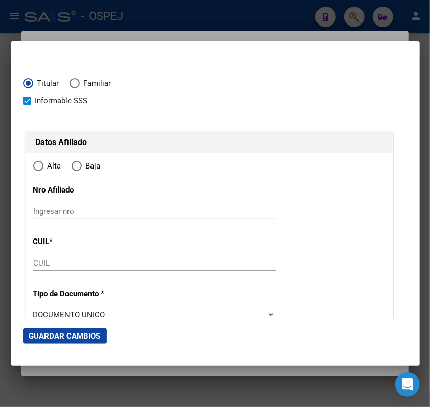
type input "20-40485940-5"
type input "40485940"
type input "GORDILLO"
type input "ANGEL FACUNDO"
type input "1998-02-17"
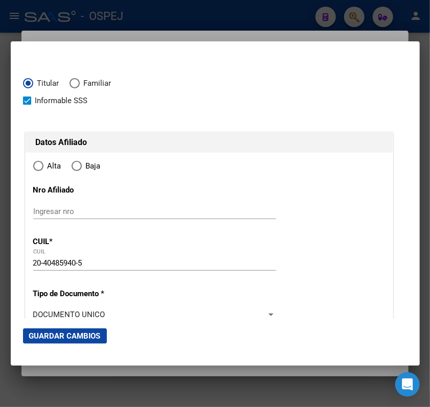
type input "RIO JUAN GOMEZ"
type input "5705"
type input "VICTOR VOLPE"
radio input "true"
type input "RIO JUAN GOMEZ"
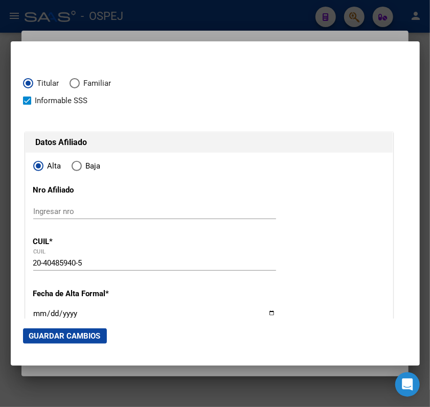
click at [62, 266] on input "20-40485940-5" at bounding box center [154, 263] width 243 height 9
click at [58, 211] on input "Ingresar nro" at bounding box center [154, 211] width 243 height 9
paste input "20-40485940-5"
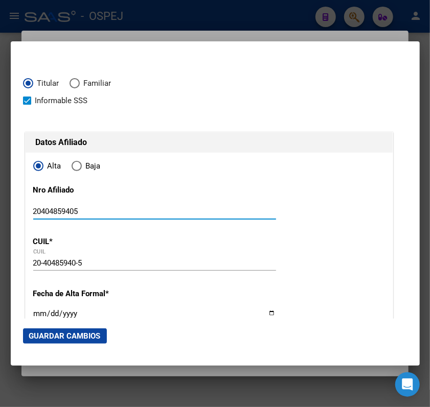
type input "20404859405"
click at [37, 316] on input "Ingresar fecha" at bounding box center [154, 318] width 243 height 16
type input "2025-09-01"
click at [74, 211] on input "20404859405" at bounding box center [154, 211] width 243 height 9
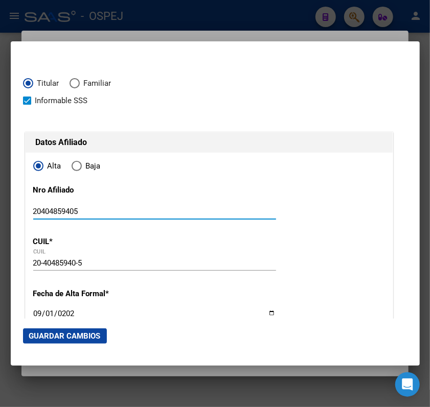
click at [74, 211] on input "20404859405" at bounding box center [154, 211] width 243 height 9
click at [110, 27] on div at bounding box center [215, 203] width 430 height 407
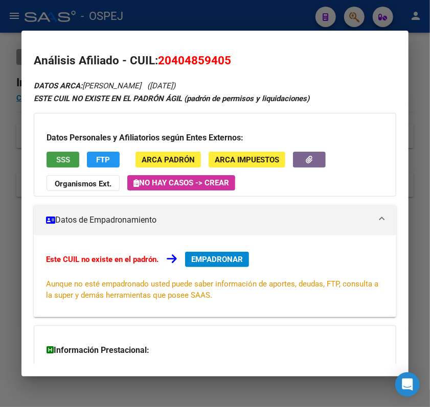
click at [52, 156] on button "SSS" at bounding box center [63, 160] width 33 height 16
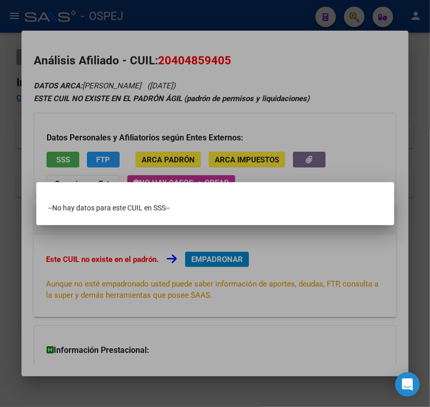
click at [310, 84] on div at bounding box center [215, 203] width 430 height 407
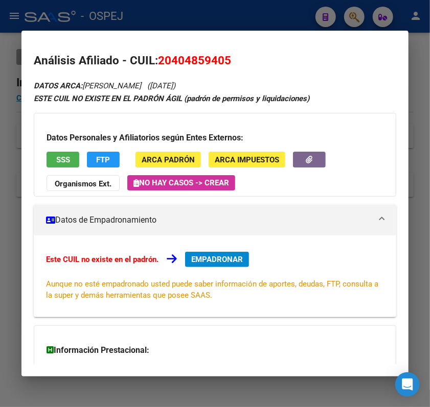
click at [140, 25] on div at bounding box center [215, 203] width 430 height 407
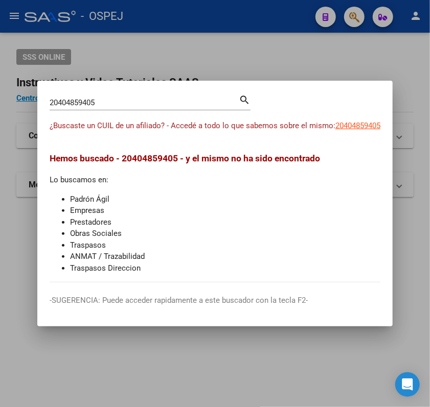
drag, startPoint x: 125, startPoint y: 83, endPoint x: 126, endPoint y: 88, distance: 5.6
click at [126, 88] on mat-dialog-container "20404859405 Buscar (apellido, dni, cuil, nro traspaso, cuit, obra social) searc…" at bounding box center [214, 204] width 355 height 246
click at [131, 101] on input "20404859405" at bounding box center [144, 102] width 189 height 9
paste input "38138301"
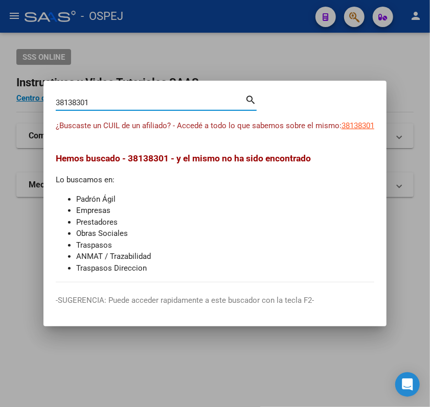
type input "38138301"
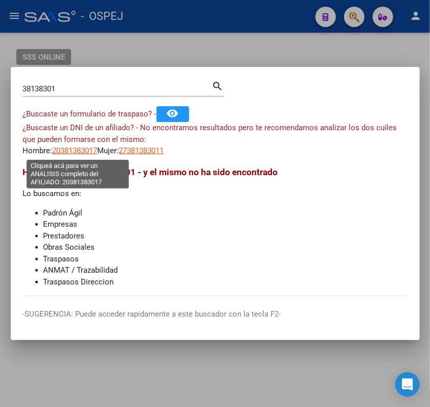
click at [76, 146] on span "20381383017" at bounding box center [75, 150] width 45 height 9
copy span "3"
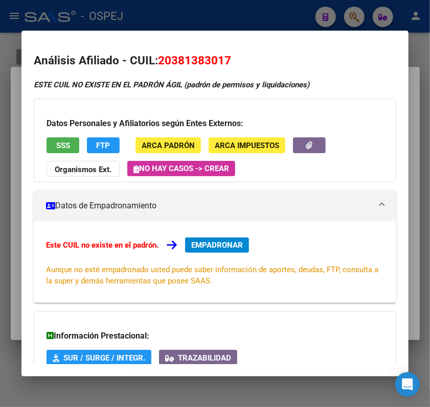
click at [197, 11] on div at bounding box center [215, 203] width 430 height 407
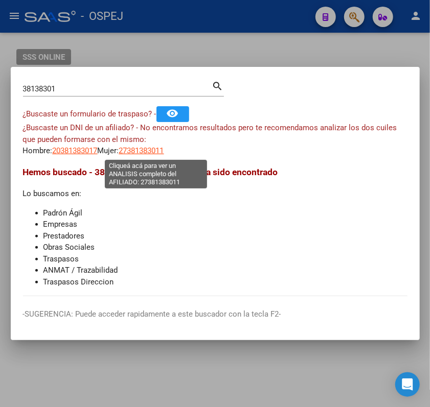
click at [155, 152] on span "27381383011" at bounding box center [141, 150] width 45 height 9
type textarea "27381383011"
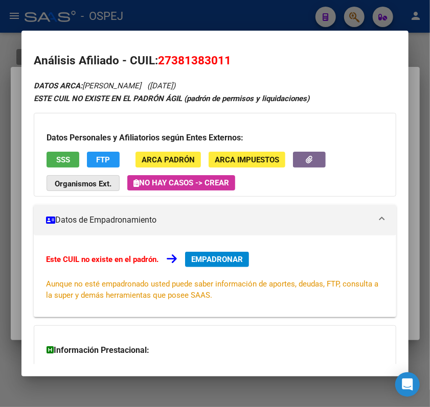
click at [107, 185] on strong "Organismos Ext." at bounding box center [83, 183] width 57 height 9
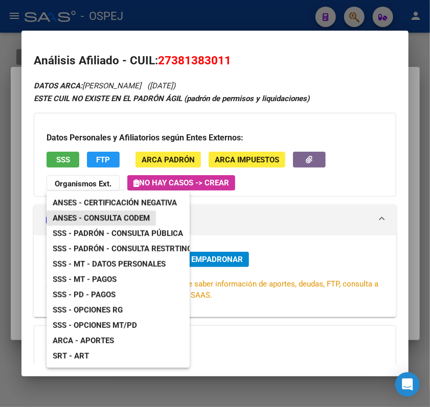
click at [117, 214] on span "ANSES - Consulta CODEM" at bounding box center [101, 218] width 97 height 9
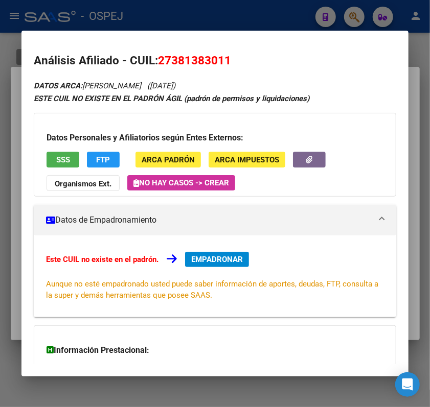
click at [66, 162] on span "SSS" at bounding box center [63, 159] width 14 height 9
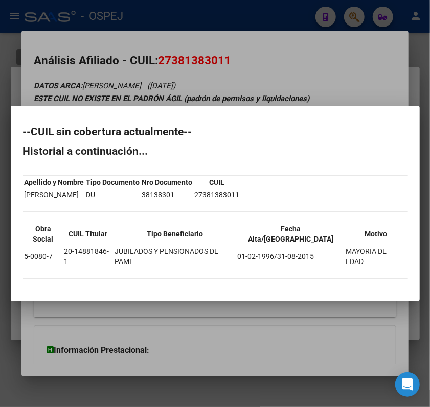
click at [164, 86] on div at bounding box center [215, 203] width 430 height 407
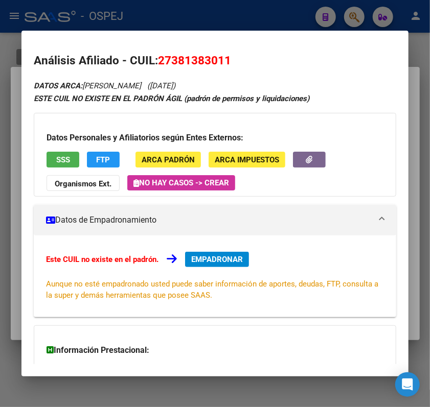
click at [295, 19] on div at bounding box center [215, 203] width 430 height 407
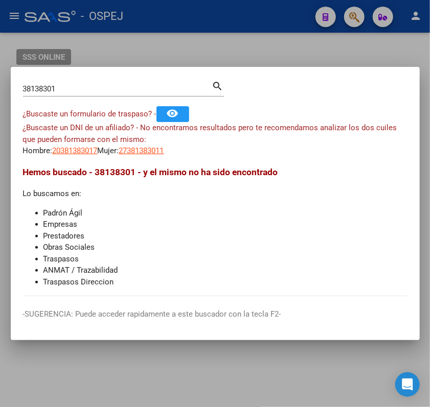
click at [172, 78] on mat-dialog-container "38138301 Buscar (apellido, dni, cuil, nro traspaso, cuit, obra social) search ¿…" at bounding box center [215, 203] width 409 height 273
click at [174, 95] on div "38138301 Buscar (apellido, dni, cuil, nro traspaso, cuit, obra social)" at bounding box center [117, 88] width 189 height 15
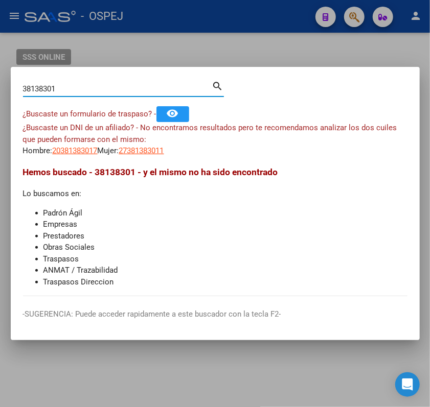
click at [174, 95] on div "38138301 Buscar (apellido, dni, cuil, nro traspaso, cuit, obra social)" at bounding box center [117, 88] width 189 height 15
click at [165, 88] on input "38138301" at bounding box center [117, 88] width 189 height 9
paste input "2035386993"
type input "20353869931"
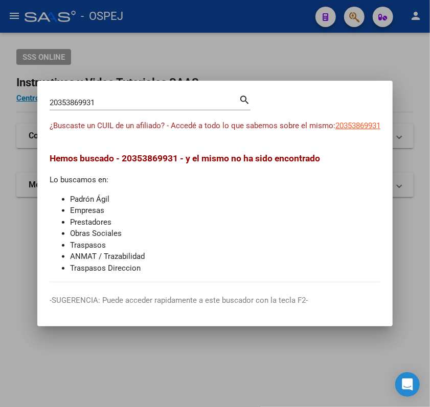
click at [368, 135] on div "¿Buscaste un CUIL de un afiliado? - Accedé a todo lo que sabemos sobre el mismo…" at bounding box center [215, 131] width 331 height 23
click at [344, 116] on mat-dialog-content "20353869931 Buscar (apellido, dni, cuil, nro traspaso, cuit, obra social) searc…" at bounding box center [214, 188] width 355 height 190
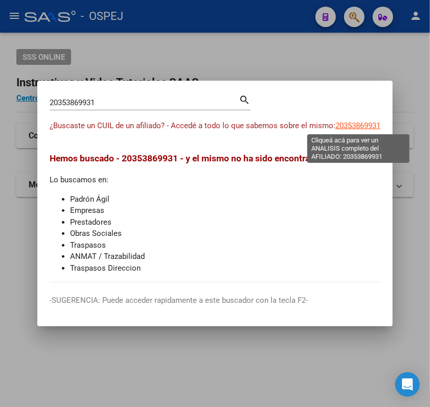
click at [355, 125] on span "20353869931" at bounding box center [357, 125] width 45 height 9
type textarea "20353869931"
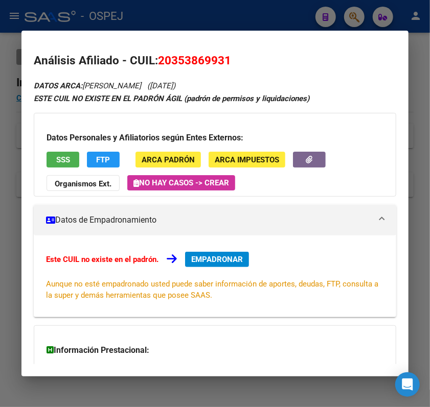
click at [308, 17] on div at bounding box center [215, 203] width 430 height 407
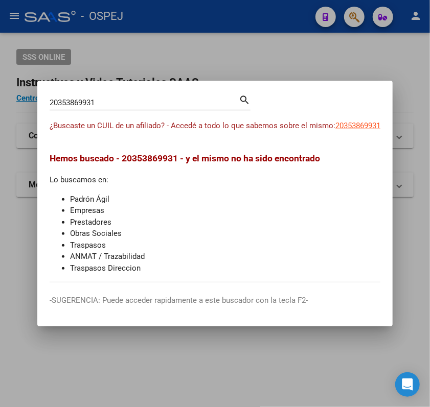
click at [99, 112] on div "20353869931 Buscar (apellido, dni, cuil, nro traspaso, cuit, obra social) search" at bounding box center [150, 106] width 201 height 27
click at [90, 105] on input "20353869931" at bounding box center [144, 102] width 189 height 9
paste input "39733986"
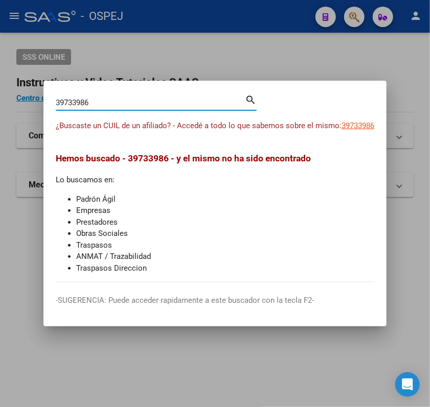
type input "39733986"
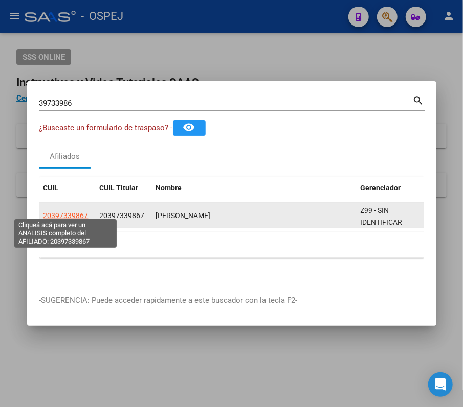
click at [78, 212] on span "20397339867" at bounding box center [65, 216] width 45 height 8
type textarea "20397339867"
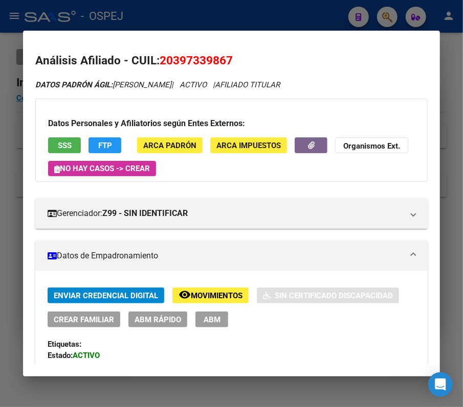
click at [157, 322] on span "ABM Rápido" at bounding box center [157, 319] width 47 height 9
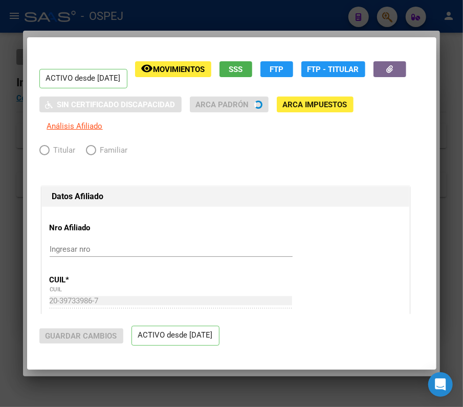
radio input "true"
type input "30-71183478-4"
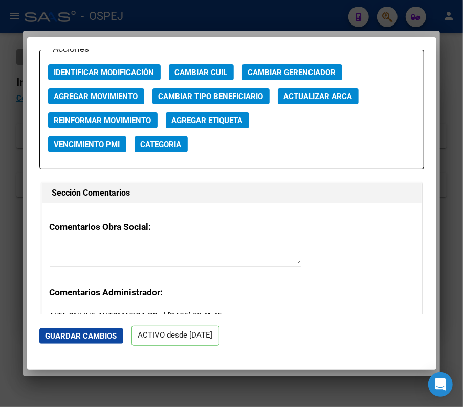
scroll to position [1499, 0]
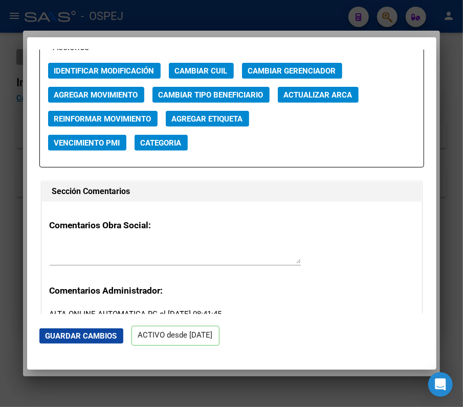
click at [324, 58] on div "Acciones Identificar Modificación Cambiar CUIL Cambiar Gerenciador Agregar Movi…" at bounding box center [231, 108] width 384 height 120
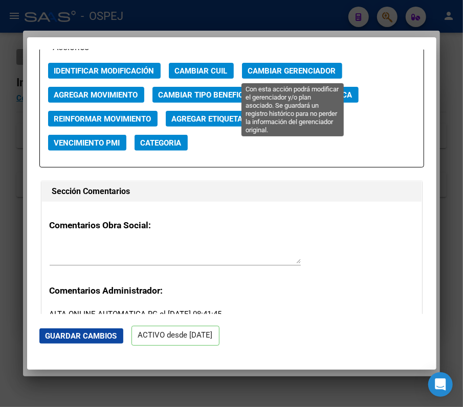
click at [325, 66] on span "Cambiar Gerenciador" at bounding box center [292, 70] width 88 height 9
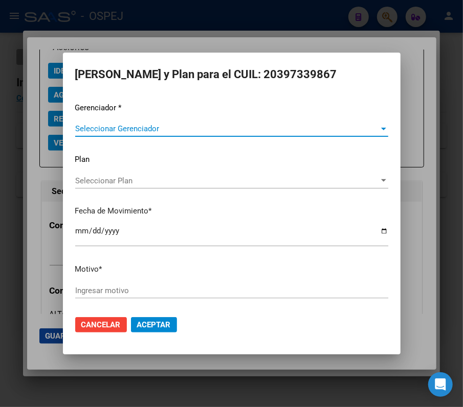
click at [190, 130] on span "Seleccionar Gerenciador" at bounding box center [227, 128] width 304 height 9
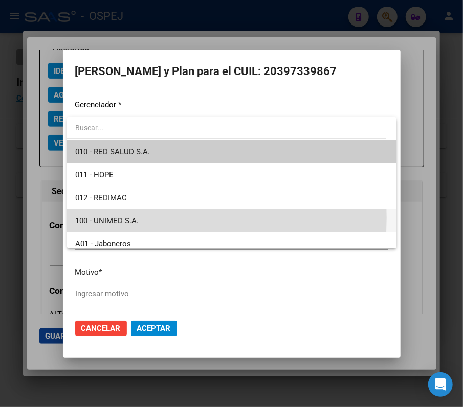
click at [153, 218] on span "100 - UNIMED S.A." at bounding box center [231, 221] width 313 height 23
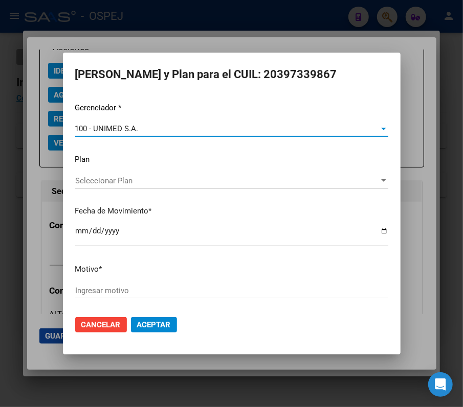
click at [80, 239] on input "2025-09-17" at bounding box center [231, 235] width 313 height 16
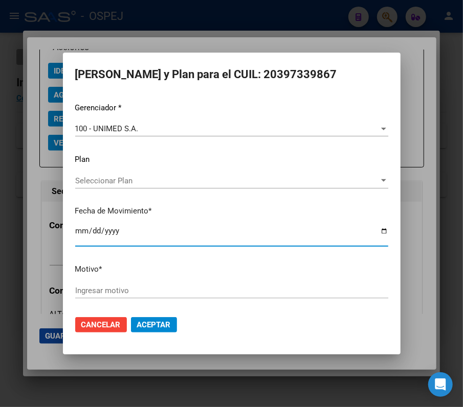
type input "2025-09-01"
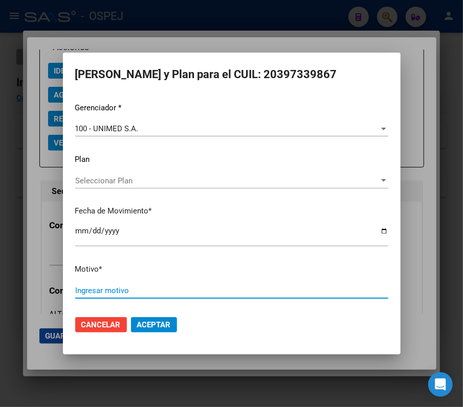
click at [223, 292] on input "Ingresar motivo" at bounding box center [231, 290] width 313 height 9
type input "RD Unimed"
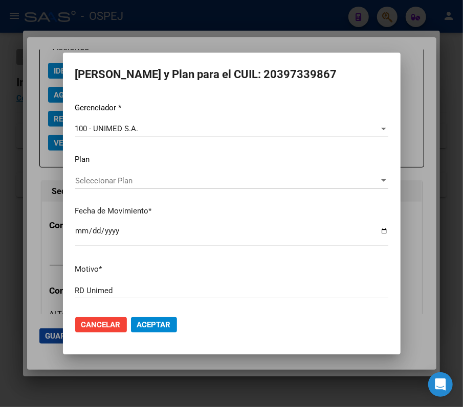
click at [160, 329] on span "Aceptar" at bounding box center [154, 324] width 34 height 9
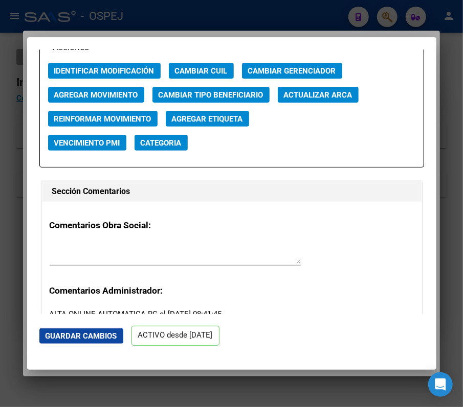
click at [325, 29] on div at bounding box center [231, 203] width 463 height 407
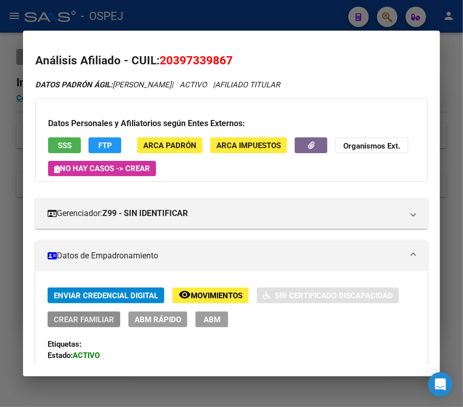
click at [99, 321] on span "Crear Familiar" at bounding box center [84, 319] width 60 height 9
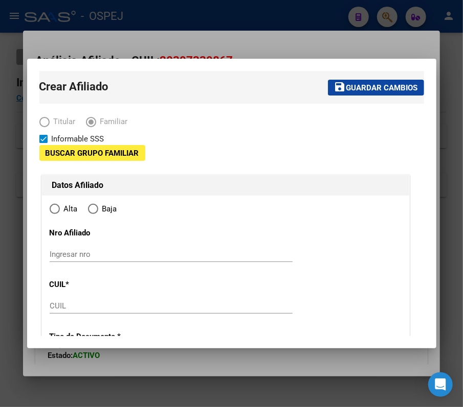
type input "30-71183478-4"
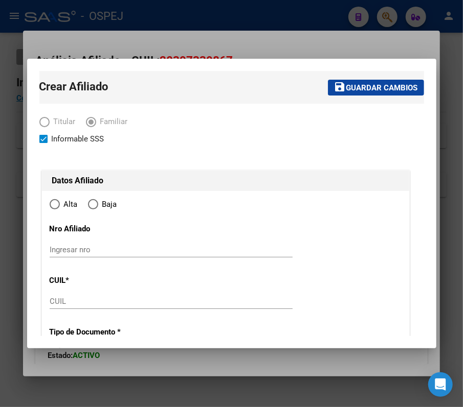
type input "RIO TERCERO"
type input "5850"
type input "ROQUE SAENZ PE¹A"
type input "165"
type input "P"
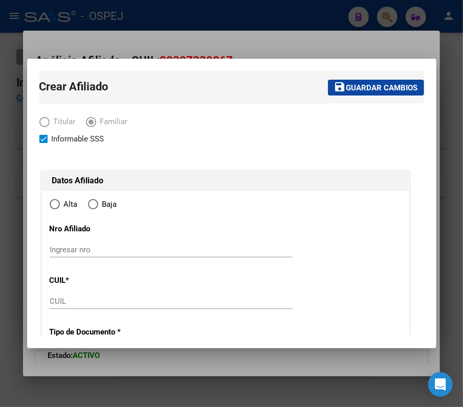
radio input "true"
type input "30-71183478-4"
click at [166, 314] on div "CUIL" at bounding box center [171, 306] width 243 height 25
click at [150, 302] on input "CUIL" at bounding box center [171, 301] width 243 height 9
click at [90, 254] on input "Ingresar nro" at bounding box center [171, 249] width 243 height 9
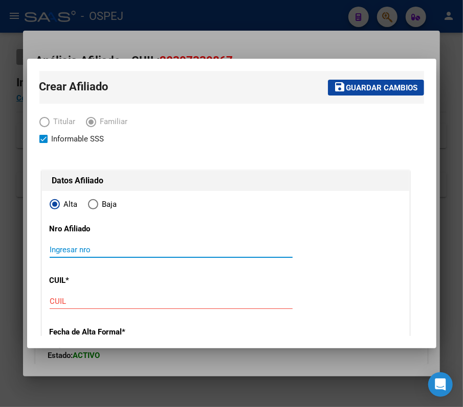
paste input "23561367434"
type input "23561367434"
drag, startPoint x: 94, startPoint y: 308, endPoint x: 85, endPoint y: 302, distance: 11.1
click at [88, 305] on div "CUIL" at bounding box center [171, 301] width 243 height 15
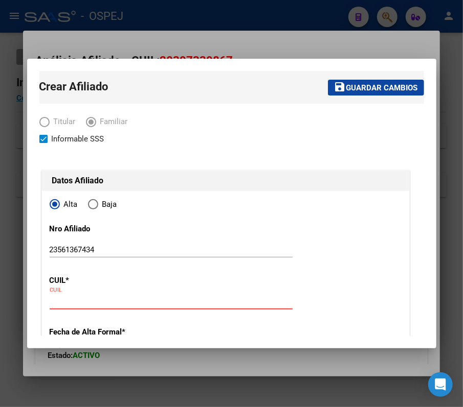
click at [85, 302] on input "CUIL" at bounding box center [171, 301] width 243 height 9
paste input "23-56136743-4"
type input "23-56136743-4"
type input "56136743"
type input "DE LA VEGA"
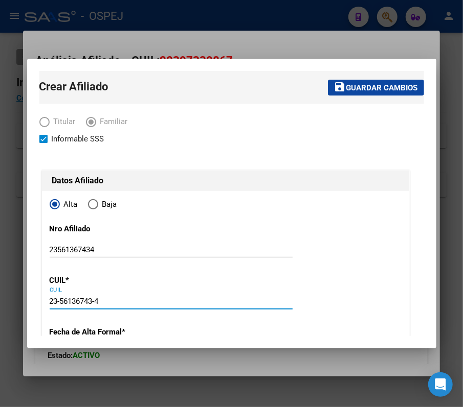
type input "UMMA CATTLEYA"
type input "2017-03-03"
type input "R¿O TERCERO"
type input "BOL¿VAR"
type input "243"
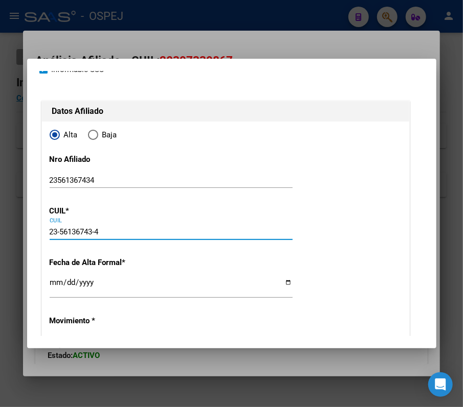
scroll to position [136, 0]
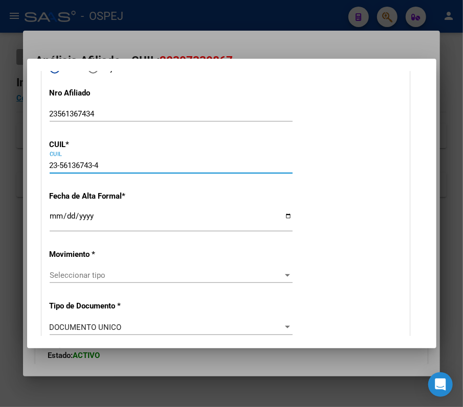
type input "23-56136743-4"
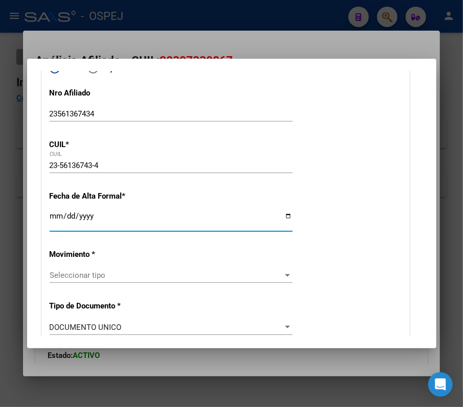
click at [176, 218] on input "Ingresar fecha" at bounding box center [171, 220] width 243 height 16
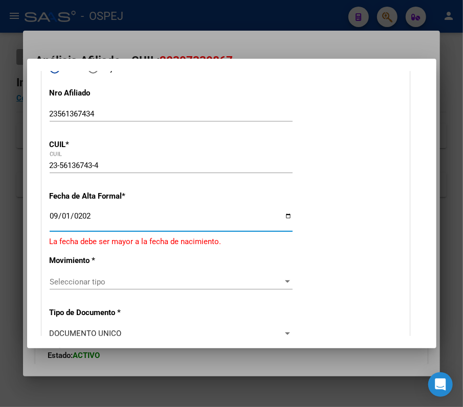
type input "2025-09-01"
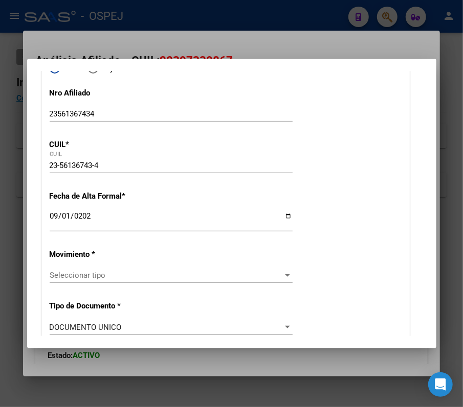
click at [219, 270] on div "Seleccionar tipo Seleccionar tipo" at bounding box center [171, 275] width 243 height 15
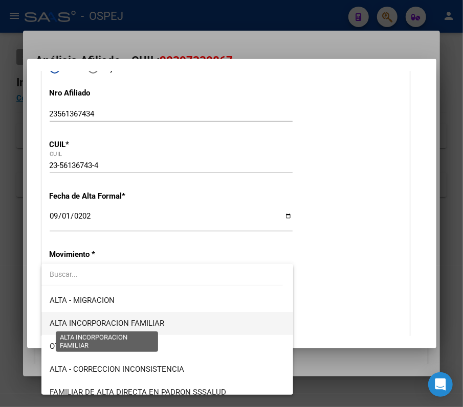
click at [130, 324] on span "ALTA INCORPORACION FAMILIAR" at bounding box center [107, 323] width 114 height 9
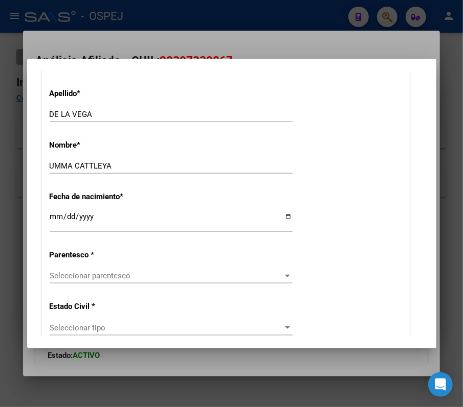
scroll to position [477, 0]
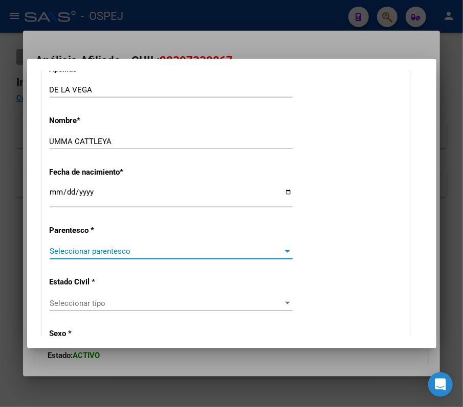
click at [125, 248] on span "Seleccionar parentesco" at bounding box center [167, 251] width 234 height 9
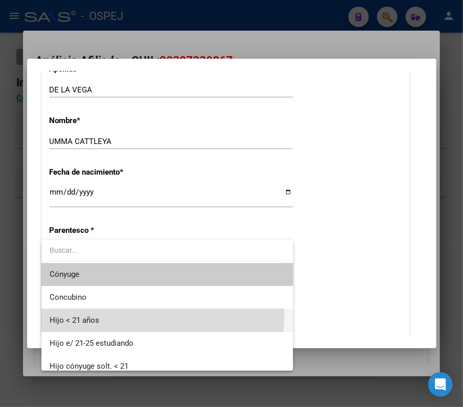
click at [142, 315] on span "Hijo < 21 años" at bounding box center [167, 320] width 235 height 23
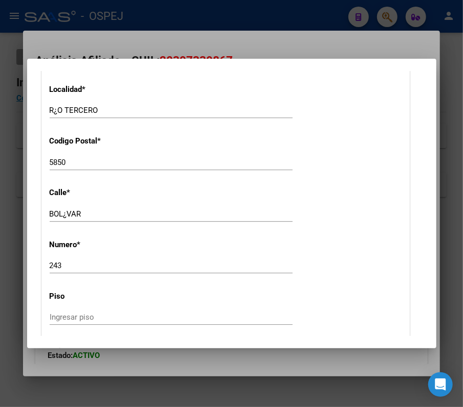
scroll to position [1022, 0]
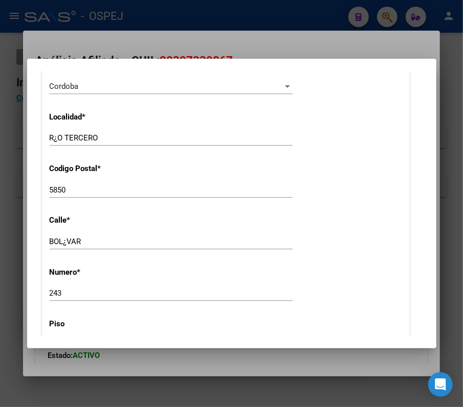
click at [429, 190] on div "39733986 Buscar (apellido, dni, cuil, nro traspaso, cuit, obra social) search ¿…" at bounding box center [231, 203] width 463 height 407
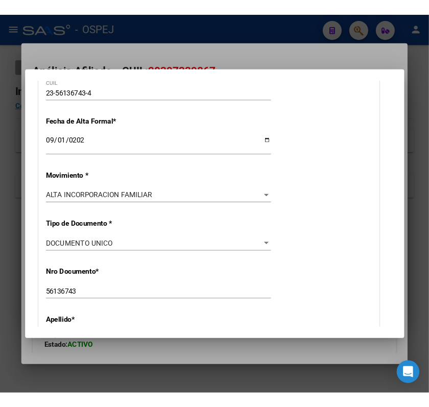
scroll to position [0, 0]
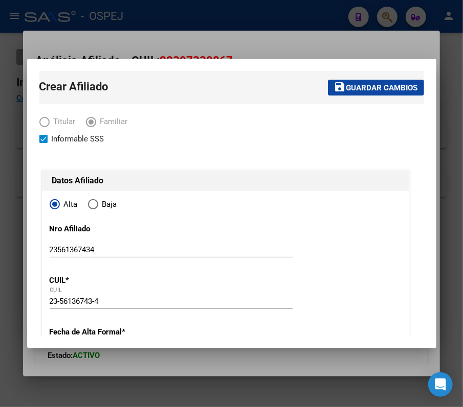
click at [397, 77] on mat-toolbar-row "save Guardar cambios" at bounding box center [310, 87] width 225 height 33
click at [399, 84] on span "Guardar cambios" at bounding box center [382, 87] width 72 height 9
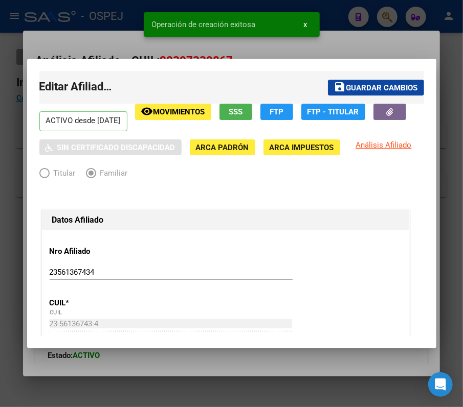
click at [381, 29] on div at bounding box center [231, 203] width 463 height 407
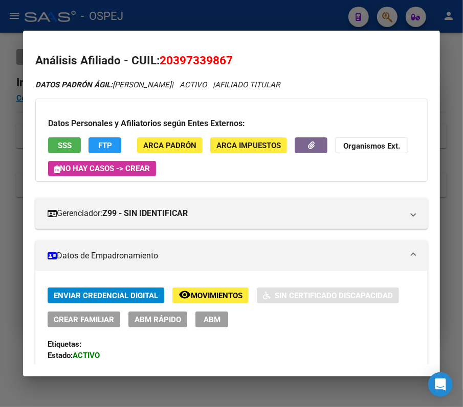
click at [322, 12] on div at bounding box center [231, 203] width 463 height 407
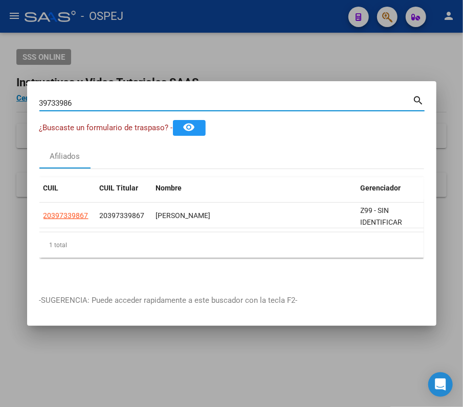
click at [357, 99] on input "39733986" at bounding box center [225, 103] width 373 height 9
paste input "40485940"
type input "40485940"
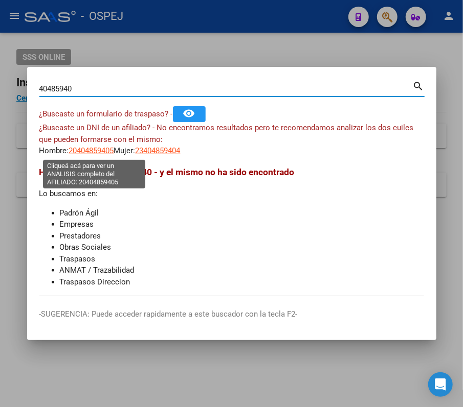
click at [96, 152] on span "20404859405" at bounding box center [91, 150] width 45 height 9
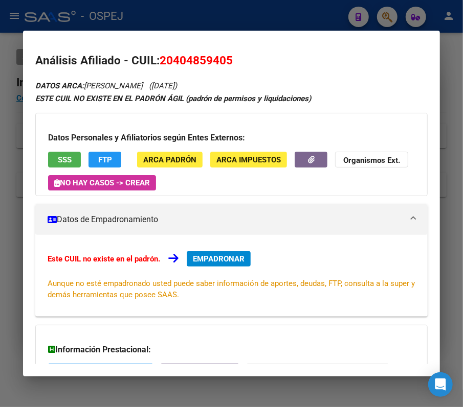
click at [242, 4] on div at bounding box center [231, 203] width 463 height 407
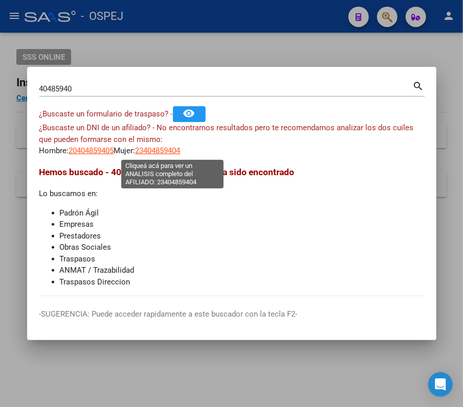
click at [180, 147] on span "23404859404" at bounding box center [157, 150] width 45 height 9
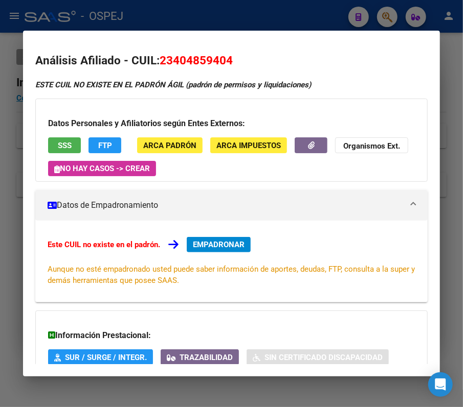
click at [125, 10] on div at bounding box center [231, 203] width 463 height 407
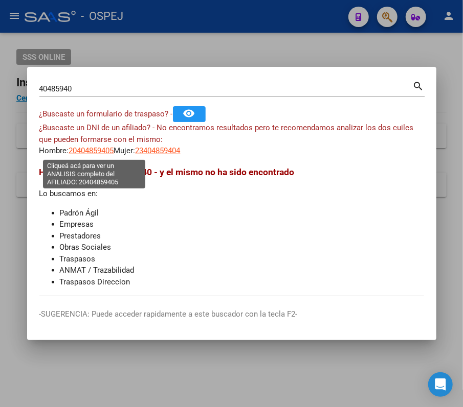
click at [85, 151] on span "20404859405" at bounding box center [91, 150] width 45 height 9
type textarea "20404859405"
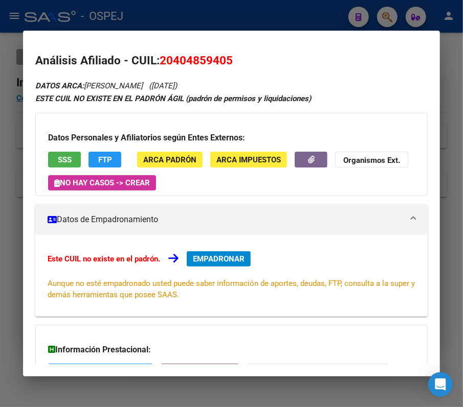
drag, startPoint x: -1, startPoint y: 320, endPoint x: -1, endPoint y: 305, distance: 15.3
click at [0, 305] on html "menu - OSPEJ person Firma Express Inicio Calendario SSS Instructivos Contacto O…" at bounding box center [231, 203] width 463 height 407
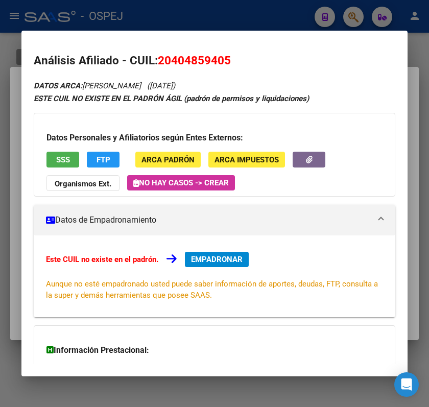
click at [221, 19] on div at bounding box center [214, 203] width 429 height 407
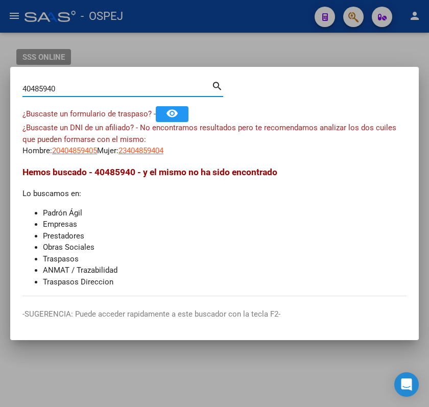
click at [179, 84] on input "40485940" at bounding box center [116, 88] width 189 height 9
paste input "20350869930"
type input "20350869930"
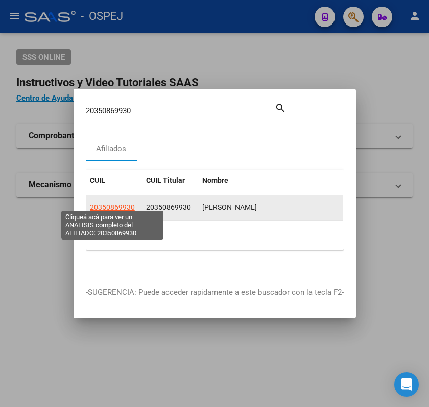
click at [101, 203] on span "20350869930" at bounding box center [112, 207] width 45 height 8
type textarea "20350869930"
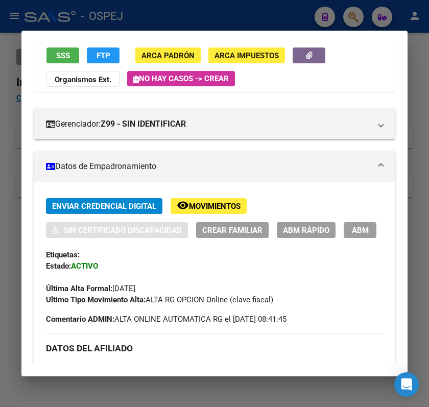
scroll to position [68, 0]
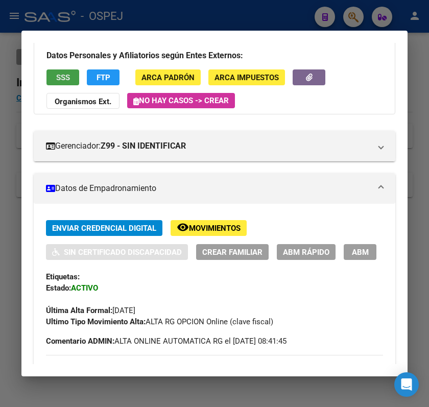
click at [60, 83] on button "SSS" at bounding box center [63, 78] width 33 height 16
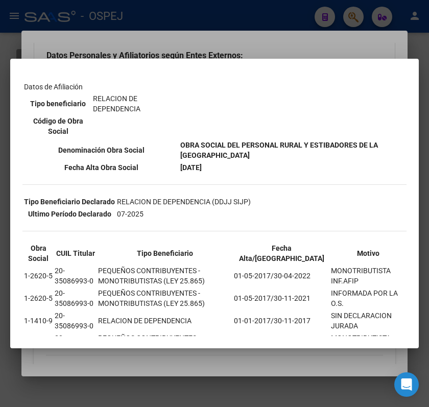
scroll to position [176, 0]
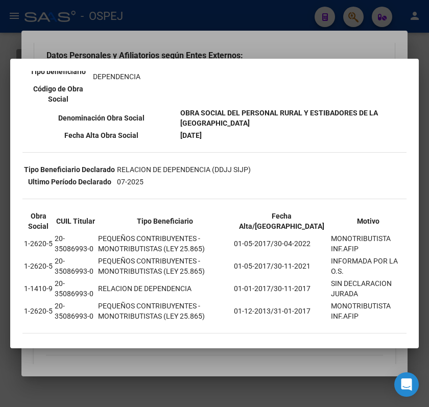
click at [137, 43] on div at bounding box center [214, 203] width 429 height 407
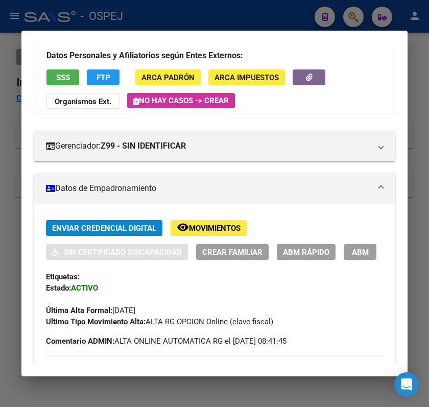
click at [131, 17] on div at bounding box center [214, 203] width 429 height 407
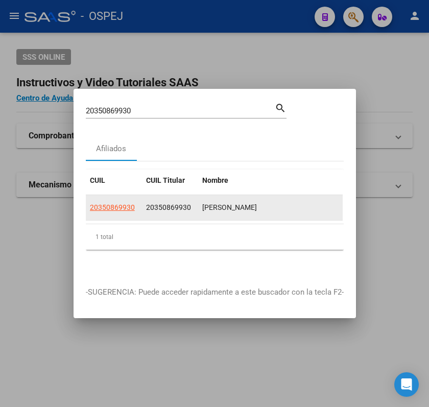
click at [124, 207] on app-link-go-to "20350869930" at bounding box center [112, 208] width 45 height 12
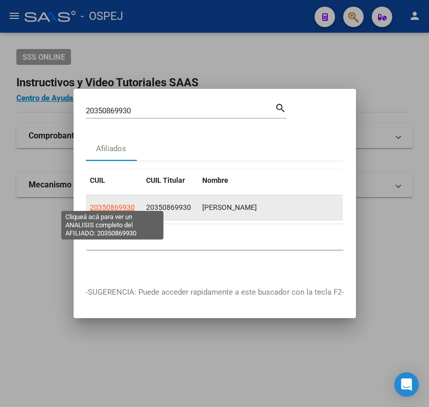
click at [113, 203] on span "20350869930" at bounding box center [112, 207] width 45 height 8
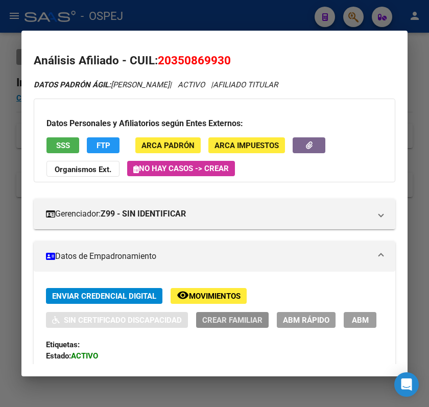
click at [217, 319] on span "Crear Familiar" at bounding box center [232, 320] width 60 height 9
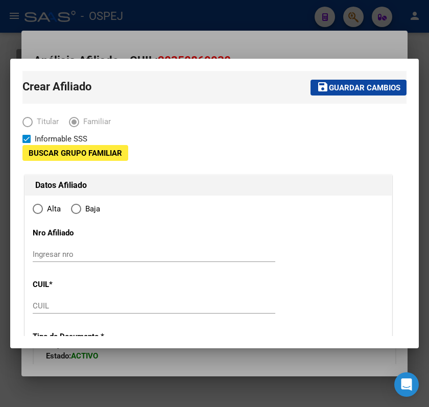
type input "30-50334872-8"
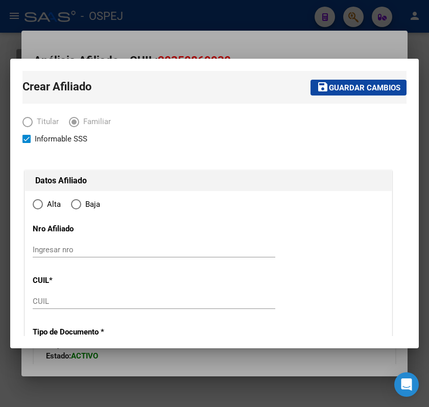
type input "LA TOMA"
type input "5750"
type input "Tomas Jofre"
type input "0"
radio input "true"
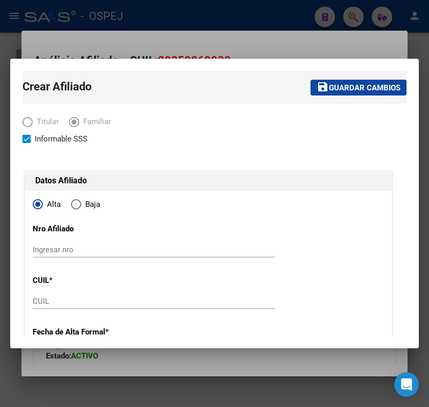
type input "30-50334872-8"
drag, startPoint x: 92, startPoint y: 295, endPoint x: 93, endPoint y: 301, distance: 5.7
click at [93, 301] on div "CUIL" at bounding box center [154, 301] width 243 height 15
click at [93, 301] on input "CUIL" at bounding box center [154, 301] width 243 height 9
paste input "27-57318982-0"
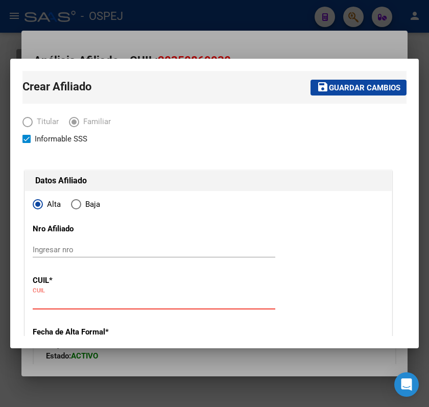
type input "27-57318982-0"
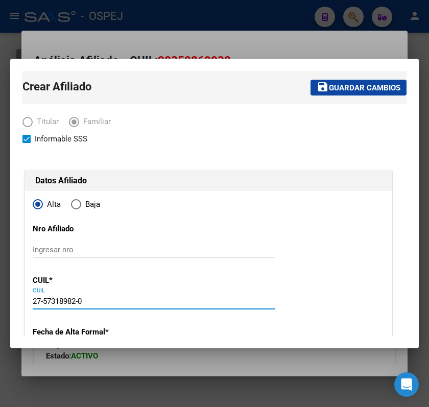
type input "57318982"
type input "SOSA"
type input "MIA CARLA"
type input "2018-12-23"
type input "LA TOMA"
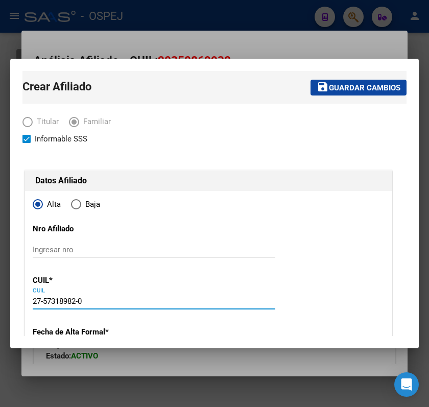
type input "TTE MANUEL F ORIGONE"
type input "350"
type input "27-57318982-0"
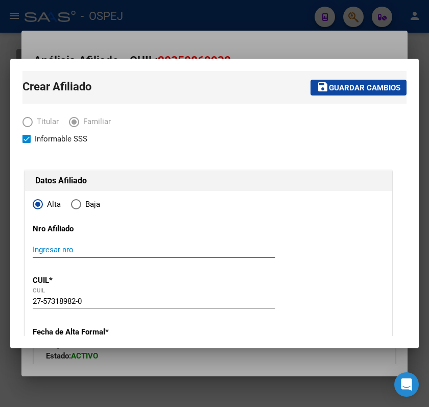
click at [96, 249] on input "Ingresar nro" at bounding box center [154, 249] width 243 height 9
paste input "27573189820"
type input "27573189820"
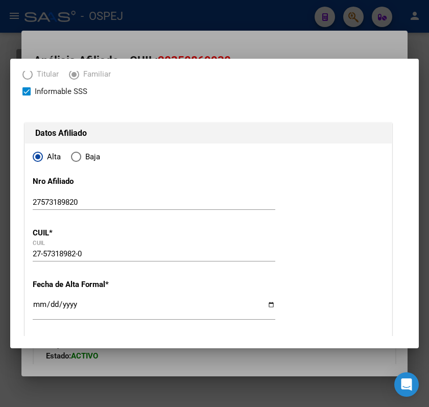
scroll to position [68, 0]
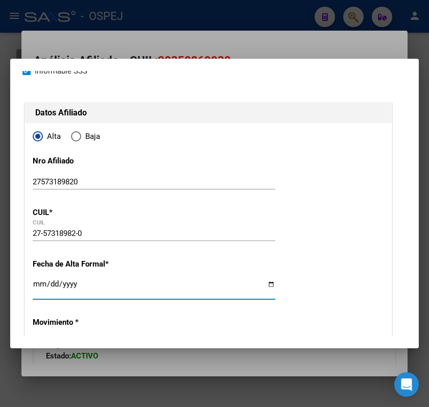
click at [33, 281] on input "Ingresar fecha" at bounding box center [154, 288] width 243 height 16
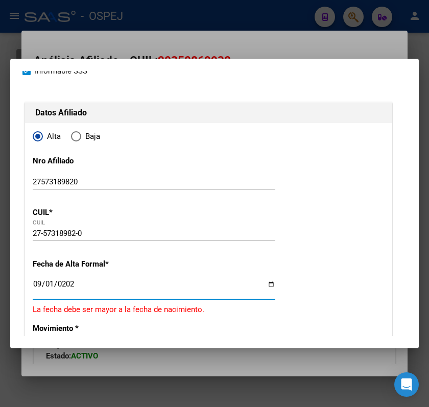
type input "2025-09-01"
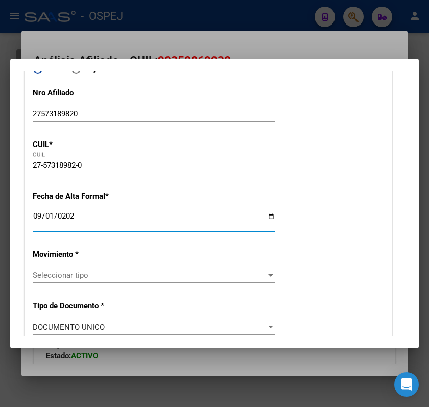
scroll to position [204, 0]
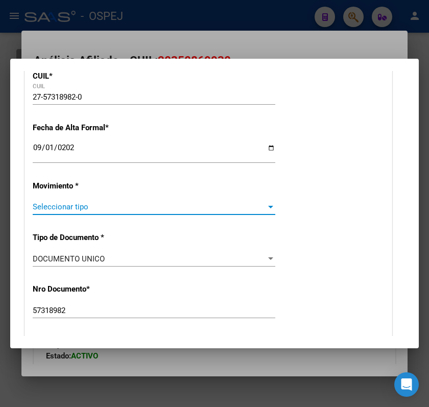
click at [162, 207] on span "Seleccionar tipo" at bounding box center [150, 206] width 234 height 9
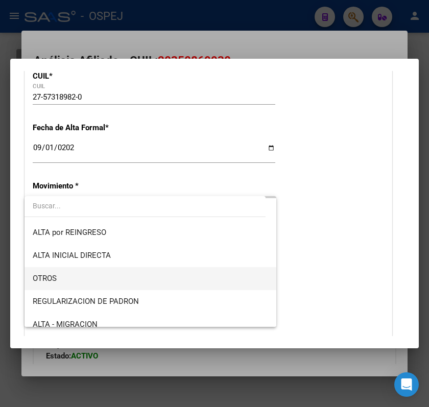
scroll to position [68, 0]
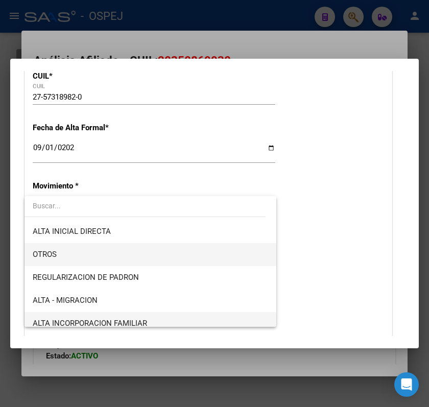
click at [151, 315] on span "ALTA INCORPORACION FAMILIAR" at bounding box center [150, 323] width 235 height 23
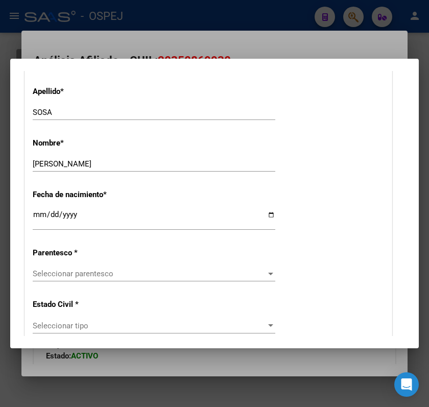
scroll to position [477, 0]
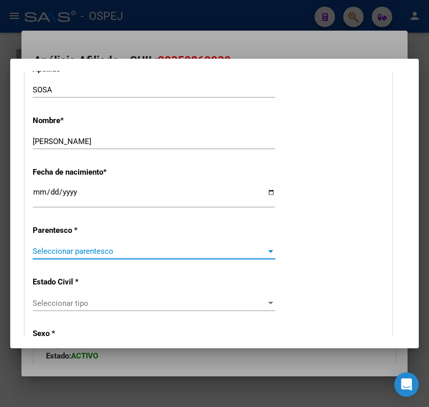
click at [117, 252] on span "Seleccionar parentesco" at bounding box center [150, 251] width 234 height 9
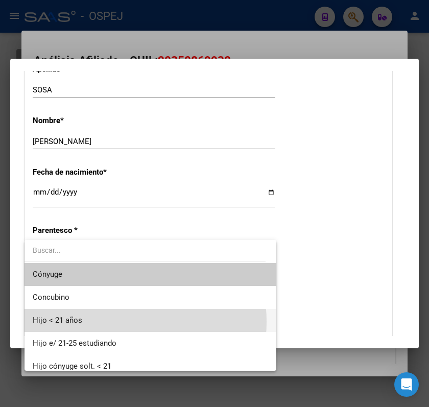
click at [112, 322] on span "Hijo < 21 años" at bounding box center [150, 320] width 235 height 23
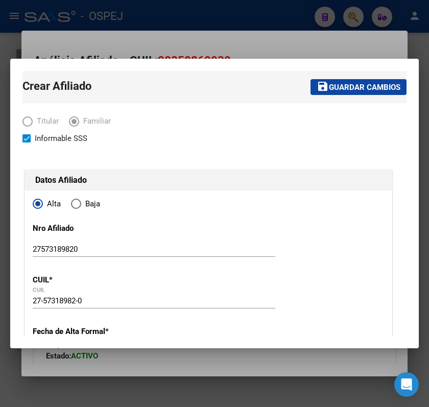
scroll to position [0, 0]
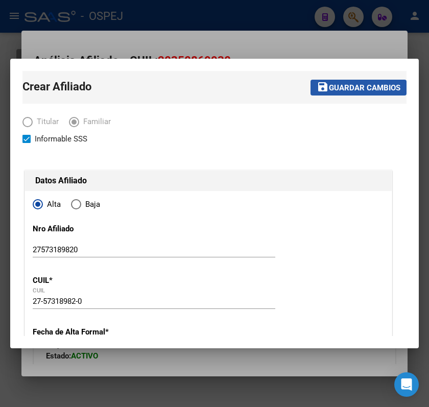
click at [337, 90] on span "Guardar cambios" at bounding box center [365, 87] width 72 height 9
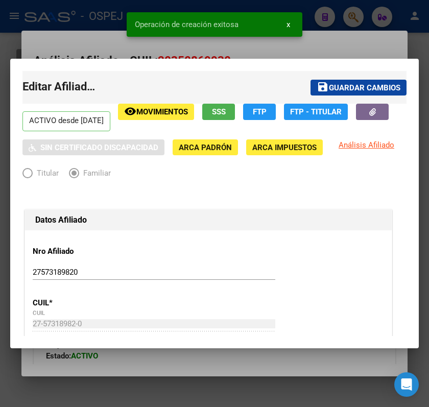
click at [317, 33] on div at bounding box center [214, 203] width 429 height 407
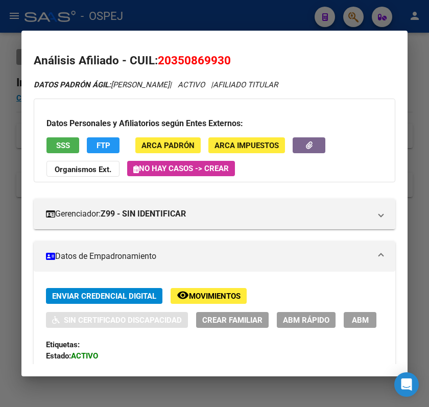
click at [182, 14] on div at bounding box center [214, 203] width 429 height 407
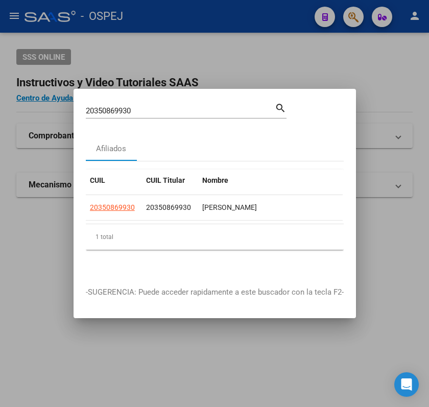
click at [258, 103] on div "20350869930 Buscar (apellido, dni, cuil, nro traspaso, cuit, obra social)" at bounding box center [180, 110] width 189 height 15
click at [258, 106] on input "20350869930" at bounding box center [180, 110] width 189 height 9
paste input "38138301"
type input "38138301"
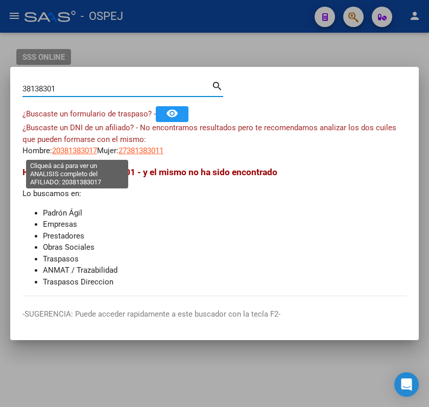
click at [97, 151] on span "20381383017" at bounding box center [74, 150] width 45 height 9
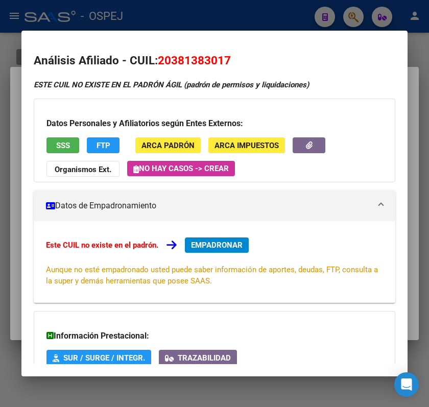
click at [162, 12] on div at bounding box center [214, 203] width 429 height 407
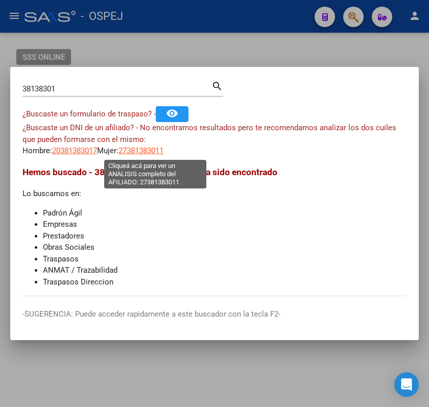
click at [143, 147] on span "27381383011" at bounding box center [141, 150] width 45 height 9
type textarea "27381383011"
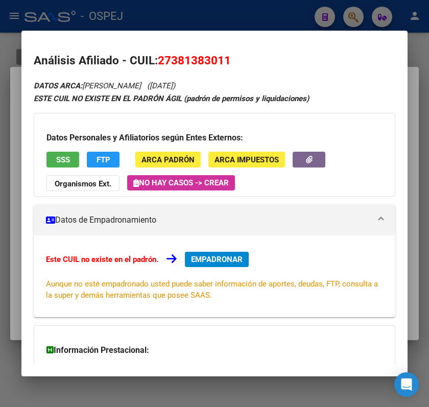
click at [96, 188] on strong "Organismos Ext." at bounding box center [83, 183] width 57 height 9
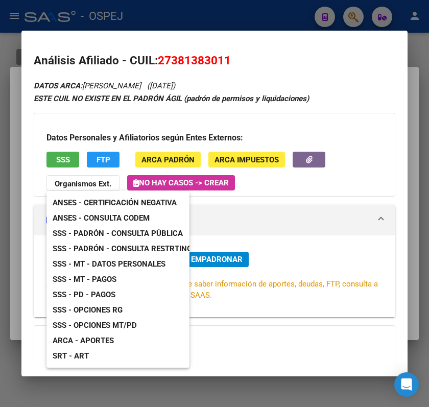
click at [117, 219] on span "ANSES - Consulta CODEM" at bounding box center [101, 218] width 97 height 9
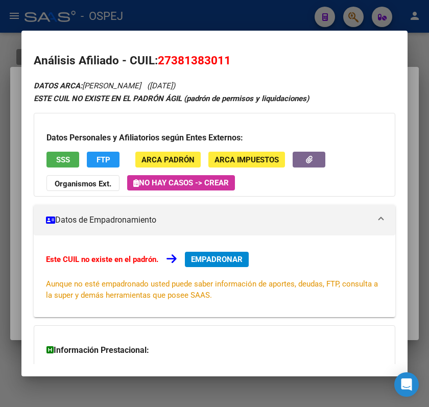
click at [71, 154] on button "SSS" at bounding box center [63, 160] width 33 height 16
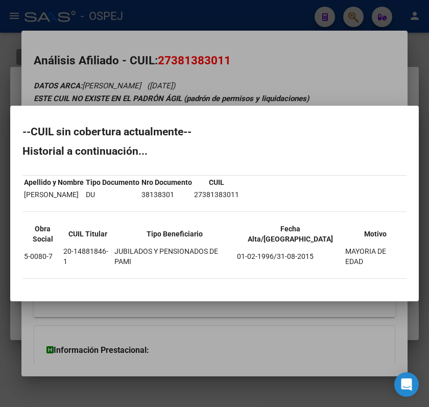
click at [88, 70] on div at bounding box center [214, 203] width 429 height 407
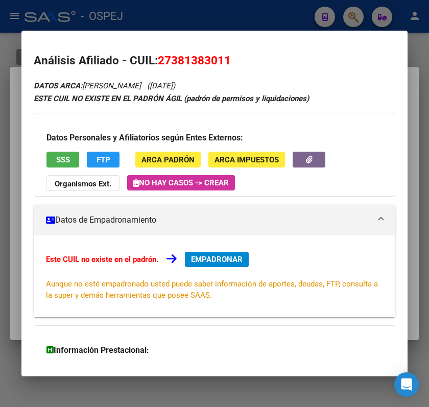
click at [190, 62] on span "27381383011" at bounding box center [194, 60] width 73 height 13
copy span "27381383011"
click at [187, 64] on span "27381383011" at bounding box center [194, 60] width 73 height 13
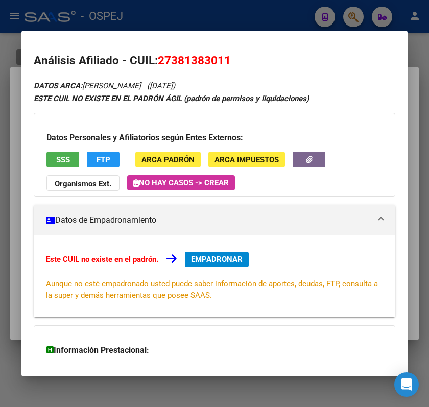
click at [187, 64] on span "27381383011" at bounding box center [194, 60] width 73 height 13
copy span "27381383011"
click at [220, 16] on div at bounding box center [214, 203] width 429 height 407
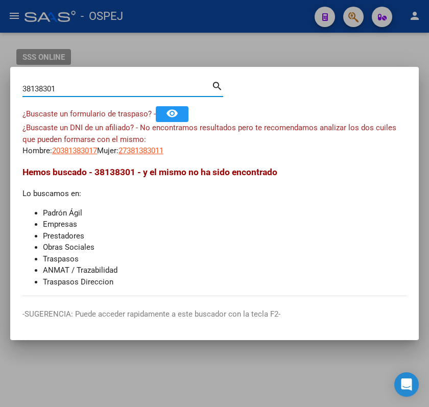
click at [147, 90] on input "38138301" at bounding box center [116, 88] width 189 height 9
paste input "20404859405"
type input "20404859405"
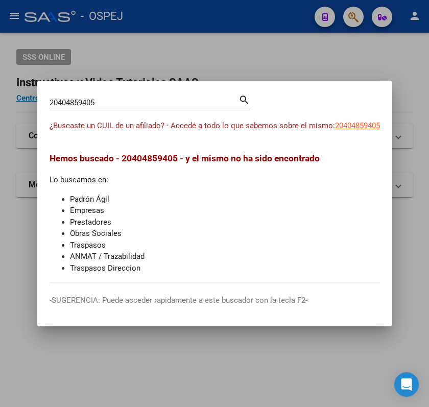
drag, startPoint x: 369, startPoint y: 120, endPoint x: 377, endPoint y: 125, distance: 10.3
click at [372, 122] on app-link-go-to "20404859405" at bounding box center [357, 126] width 45 height 12
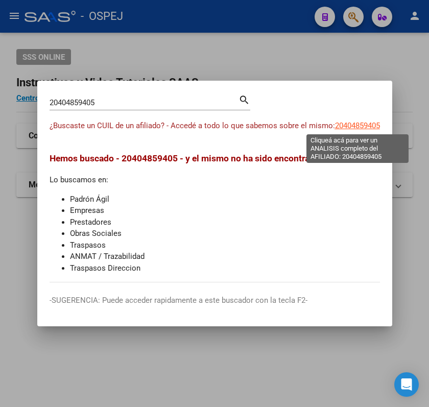
click at [377, 125] on span "20404859405" at bounding box center [357, 125] width 45 height 9
type textarea "20404859405"
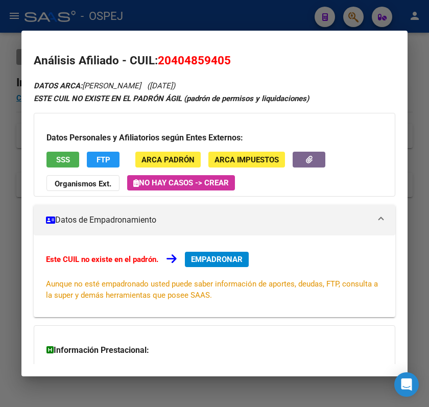
click at [193, 15] on div at bounding box center [214, 203] width 429 height 407
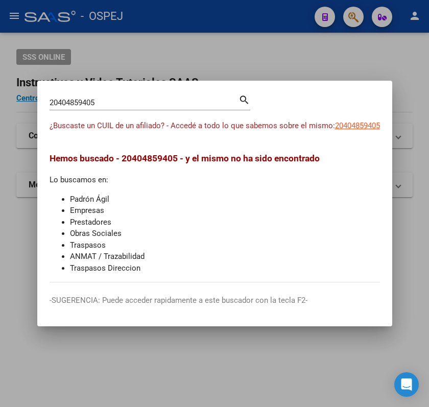
click at [170, 104] on input "20404859405" at bounding box center [144, 102] width 189 height 9
paste input "38138301"
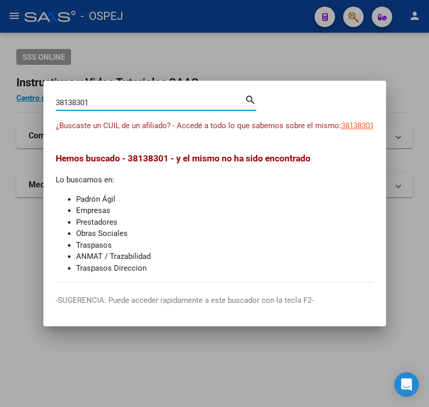
type input "38138301"
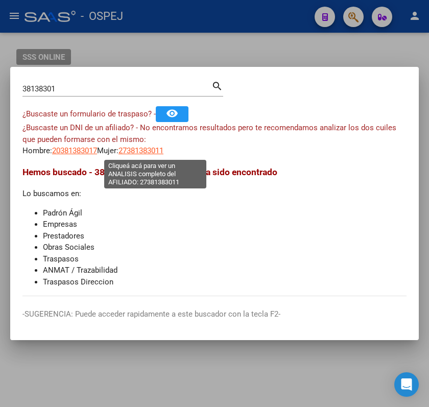
click at [164, 154] on span "27381383011" at bounding box center [141, 150] width 45 height 9
type textarea "27381383011"
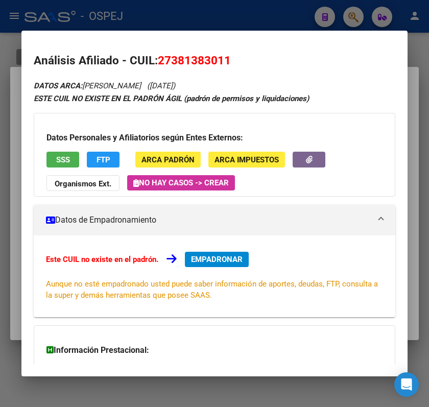
click at [188, 19] on div at bounding box center [214, 203] width 429 height 407
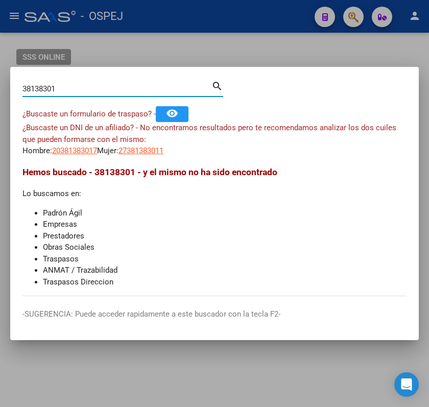
click at [173, 86] on input "38138301" at bounding box center [116, 88] width 189 height 9
paste input "2738138301"
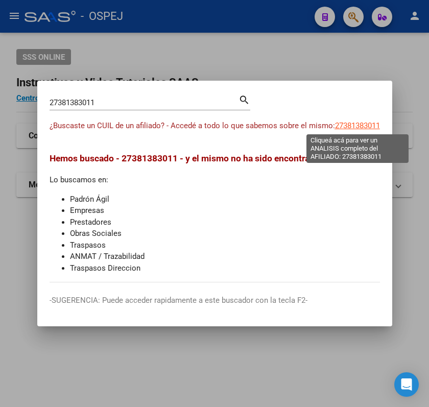
click at [338, 123] on span "27381383011" at bounding box center [357, 125] width 45 height 9
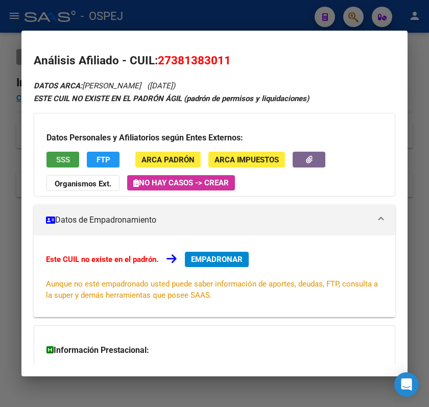
click at [52, 165] on button "SSS" at bounding box center [63, 160] width 33 height 16
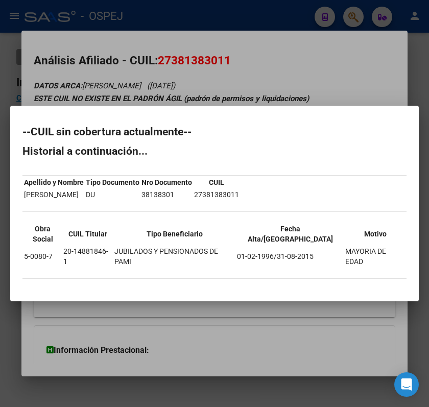
drag, startPoint x: 35, startPoint y: 137, endPoint x: 390, endPoint y: 250, distance: 373.4
click at [390, 250] on mat-dialog-content "--CUIL sin cobertura actualmente-- Historial a continuación... Apellido y Nombr…" at bounding box center [214, 203] width 409 height 171
copy div "--CUIL sin cobertura actualmente-- Historial a continuación... Apellido y Nombr…"
drag, startPoint x: 199, startPoint y: 38, endPoint x: 198, endPoint y: 1, distance: 36.8
click at [199, 37] on div at bounding box center [214, 203] width 429 height 407
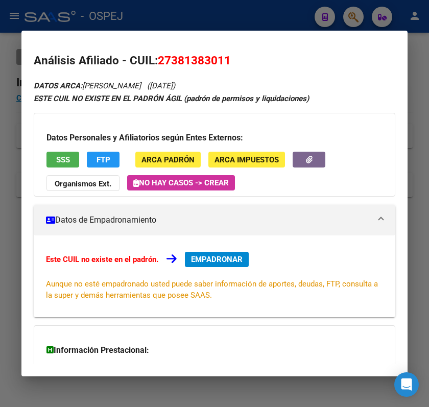
click at [199, 13] on div at bounding box center [214, 203] width 429 height 407
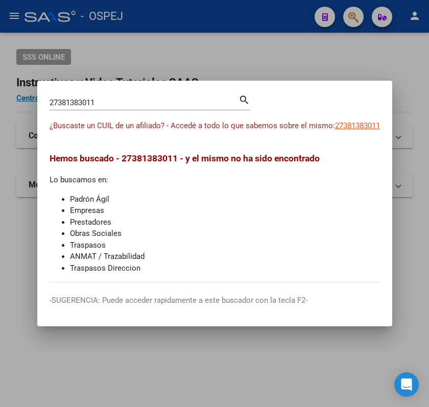
click at [178, 97] on div "27381383011 Buscar (apellido, dni, cuil, nro traspaso, cuit, obra social)" at bounding box center [144, 102] width 189 height 15
click at [182, 101] on input "27381383011" at bounding box center [144, 102] width 189 height 9
paste input "0404859405"
type input "20404859405"
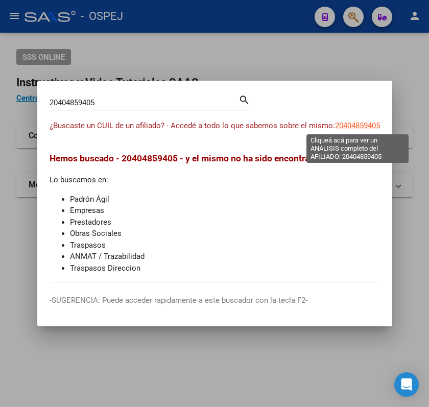
click at [351, 130] on span "20404859405" at bounding box center [357, 125] width 45 height 9
type textarea "20404859405"
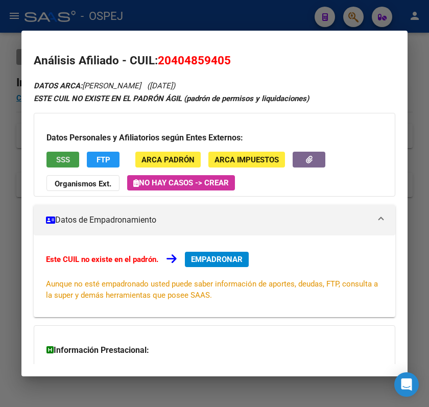
click at [70, 154] on button "SSS" at bounding box center [63, 160] width 33 height 16
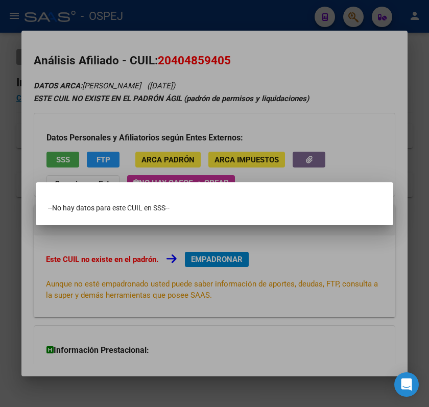
click at [44, 208] on mat-dialog-content "--No hay datos para este CUIL en SSS--" at bounding box center [215, 204] width 358 height 18
drag, startPoint x: 44, startPoint y: 208, endPoint x: 172, endPoint y: 210, distance: 128.3
click at [172, 210] on mat-dialog-content "--No hay datos para este CUIL en SSS--" at bounding box center [215, 204] width 358 height 18
click at [203, 199] on mat-dialog-content "--No hay datos para este CUIL en SSS--" at bounding box center [215, 204] width 358 height 18
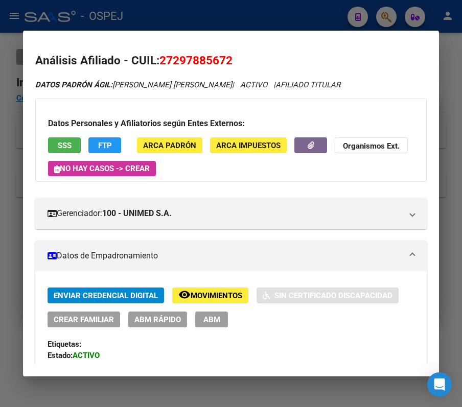
click at [201, 22] on div at bounding box center [231, 203] width 462 height 407
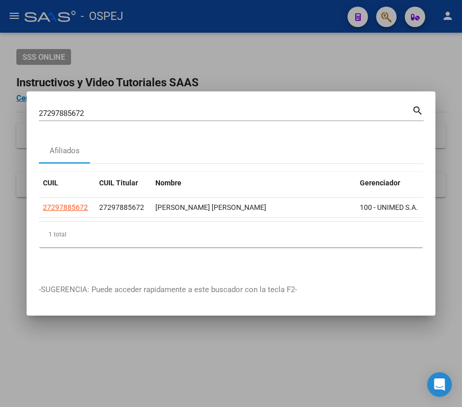
click at [191, 109] on input "27297885672" at bounding box center [225, 113] width 373 height 9
paste input "39733986"
type input "39733986"
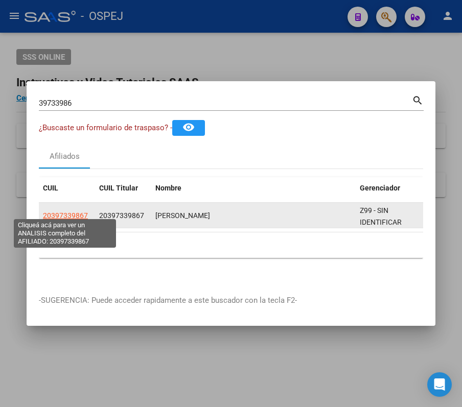
click at [74, 212] on span "20397339867" at bounding box center [65, 216] width 45 height 8
type textarea "20397339867"
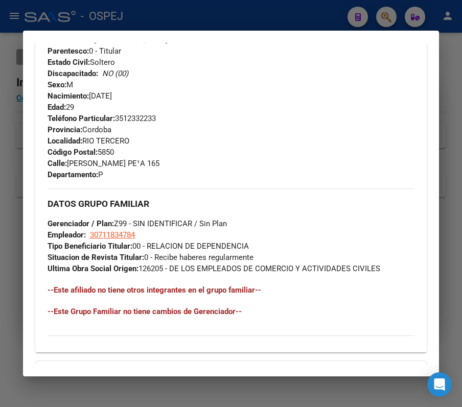
scroll to position [477, 0]
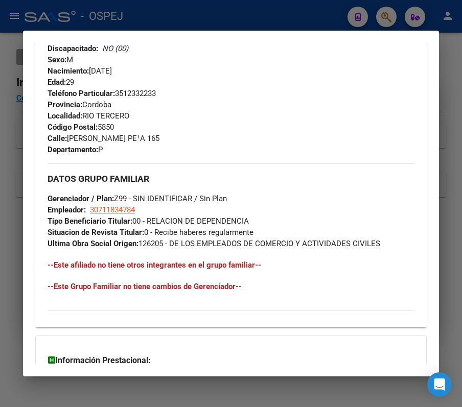
click at [168, 21] on div at bounding box center [231, 203] width 462 height 407
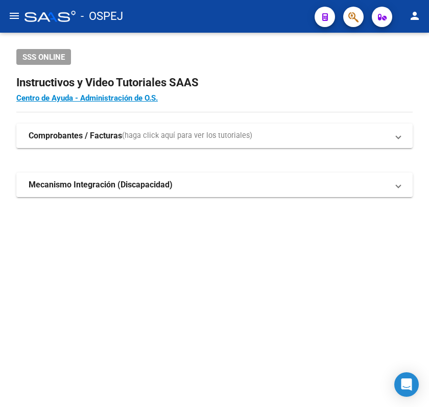
click at [344, 21] on button "button" at bounding box center [353, 17] width 20 height 20
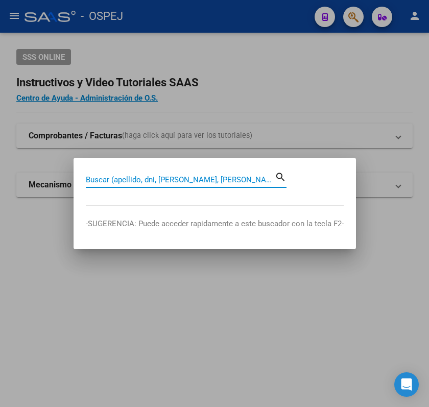
paste input "27573189820"
type input "27573189820"
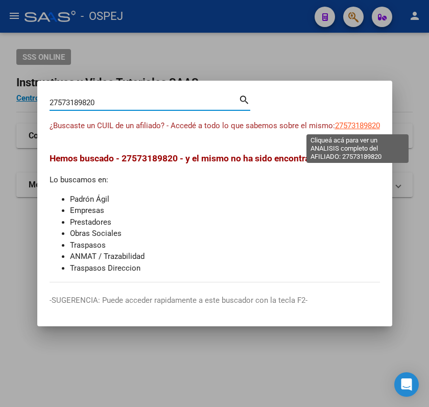
click at [365, 125] on span "27573189820" at bounding box center [357, 125] width 45 height 9
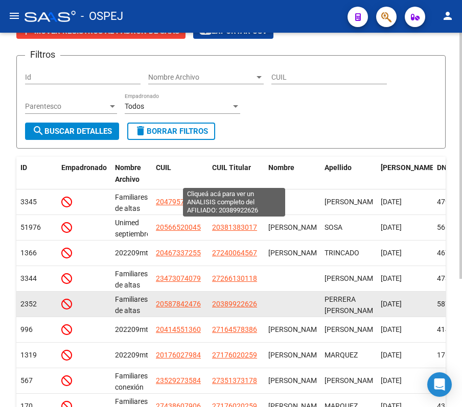
scroll to position [58, 0]
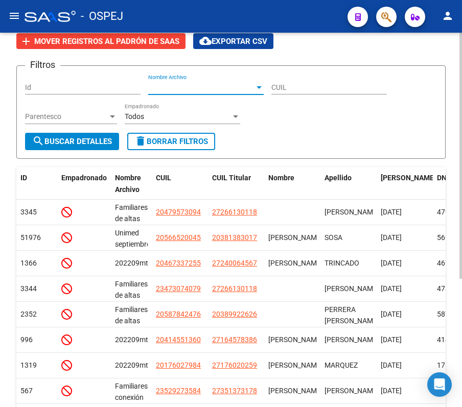
click at [199, 86] on span "Nombre Archivo" at bounding box center [201, 87] width 106 height 9
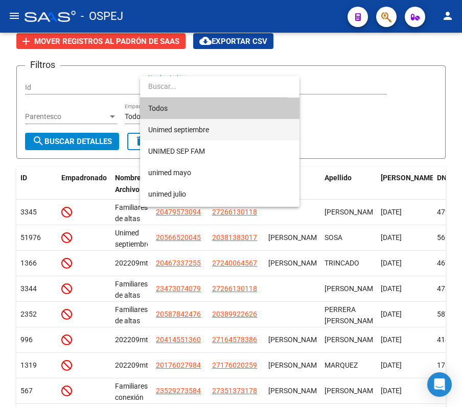
click at [185, 129] on span "Unimed septiembre" at bounding box center [219, 129] width 143 height 21
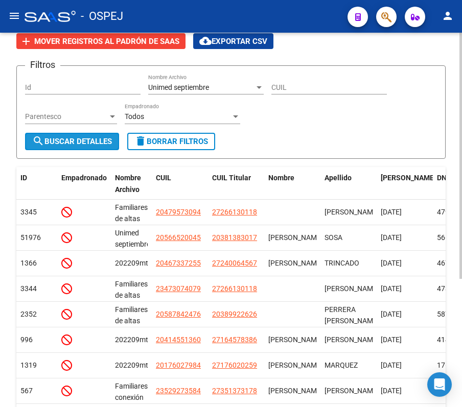
click at [86, 146] on button "search Buscar Detalles" at bounding box center [72, 141] width 94 height 17
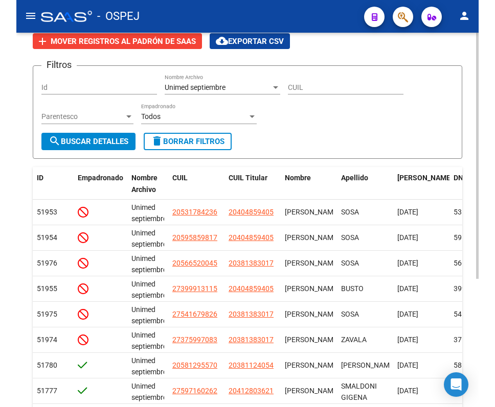
scroll to position [127, 0]
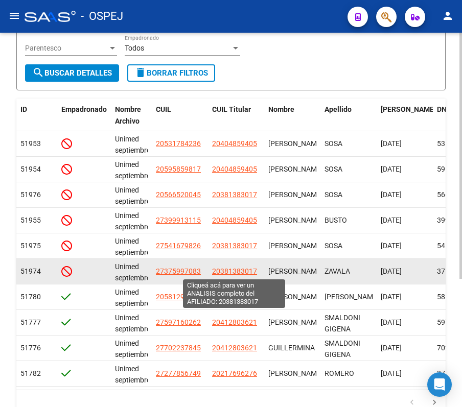
click at [237, 271] on span "20381383017" at bounding box center [234, 271] width 45 height 8
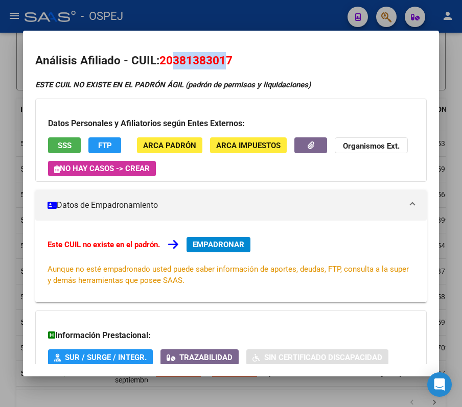
drag, startPoint x: 224, startPoint y: 60, endPoint x: 174, endPoint y: 66, distance: 50.5
click at [174, 66] on span "20381383017" at bounding box center [195, 60] width 73 height 13
copy span "38138301"
click at [284, 17] on div at bounding box center [231, 203] width 462 height 407
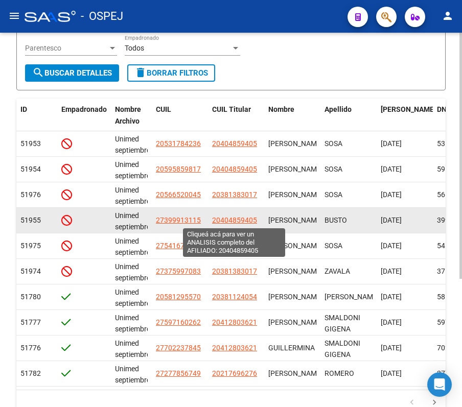
click at [226, 223] on span "20404859405" at bounding box center [234, 220] width 45 height 8
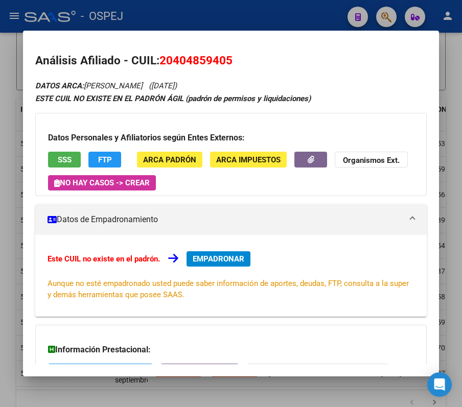
click at [208, 17] on div at bounding box center [231, 203] width 462 height 407
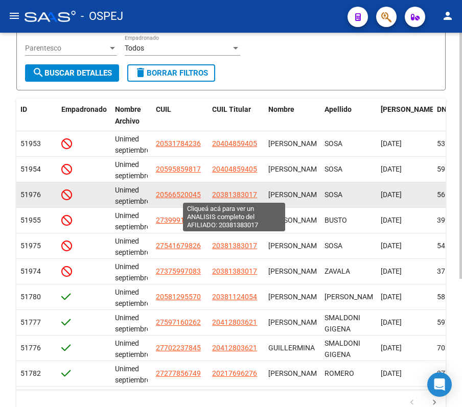
click at [222, 191] on span "20381383017" at bounding box center [234, 195] width 45 height 8
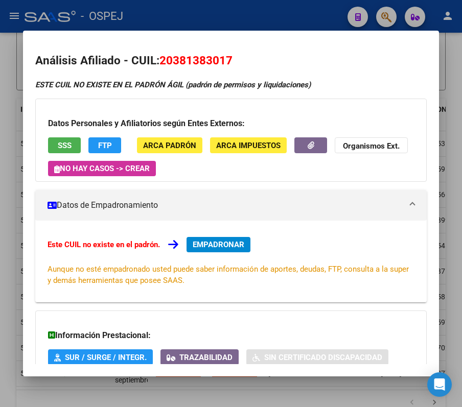
drag, startPoint x: 172, startPoint y: 64, endPoint x: 227, endPoint y: 64, distance: 54.7
click at [227, 64] on span "20381383017" at bounding box center [195, 60] width 73 height 13
copy span "38138301"
click at [234, 10] on div at bounding box center [231, 203] width 462 height 407
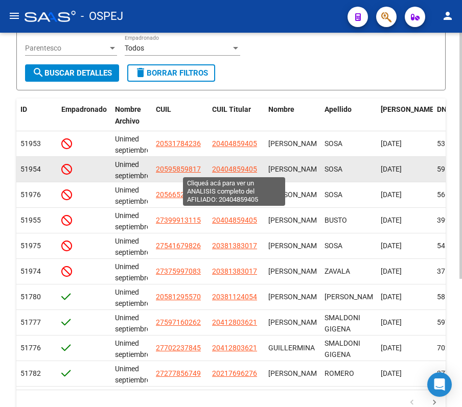
click at [250, 166] on span "20404859405" at bounding box center [234, 169] width 45 height 8
type textarea "20404859405"
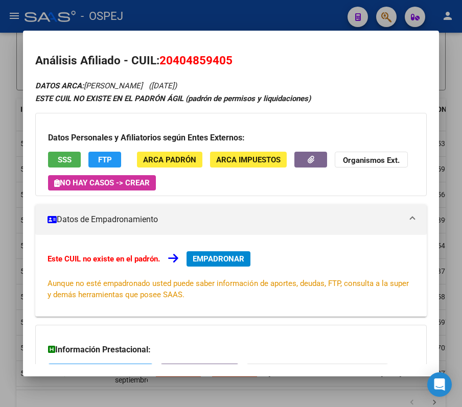
click at [197, 11] on div at bounding box center [231, 203] width 462 height 407
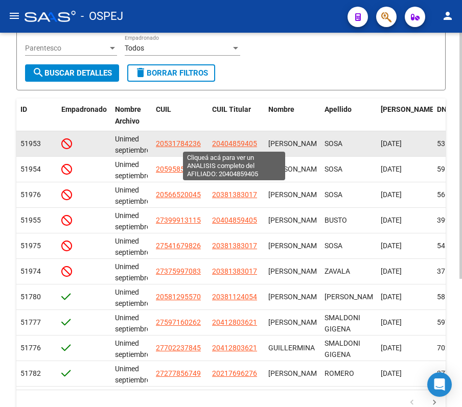
click at [236, 140] on span "20404859405" at bounding box center [234, 144] width 45 height 8
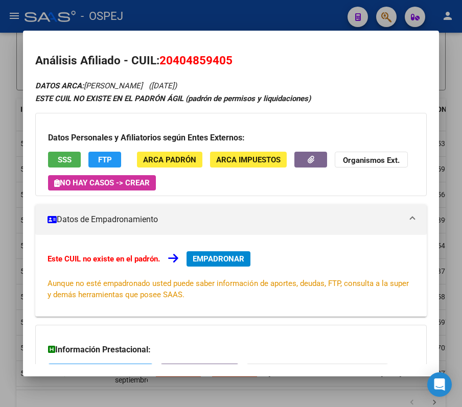
click at [179, 10] on div at bounding box center [231, 203] width 462 height 407
